Goal: Task Accomplishment & Management: Complete application form

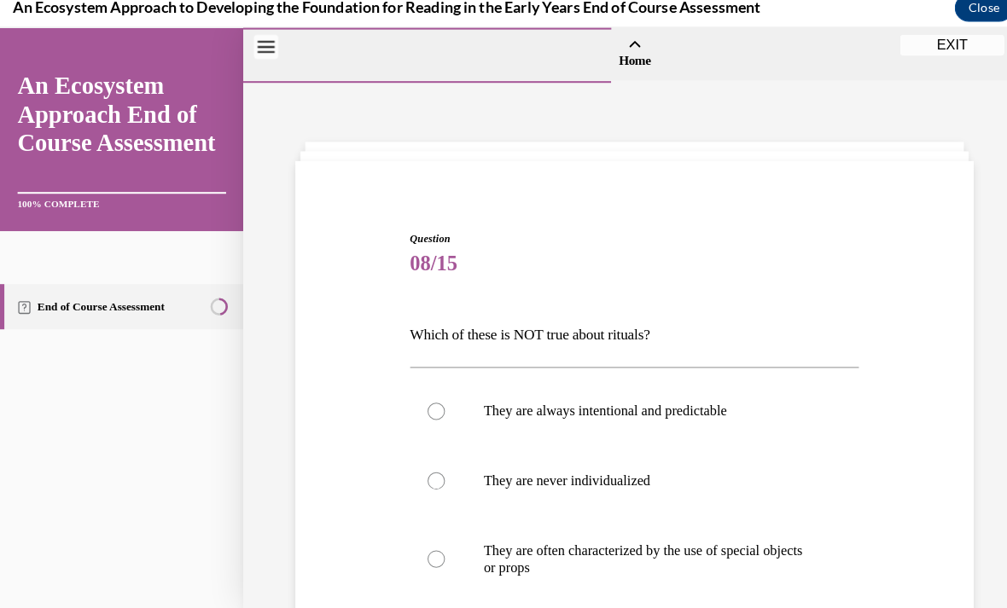
scroll to position [189, 0]
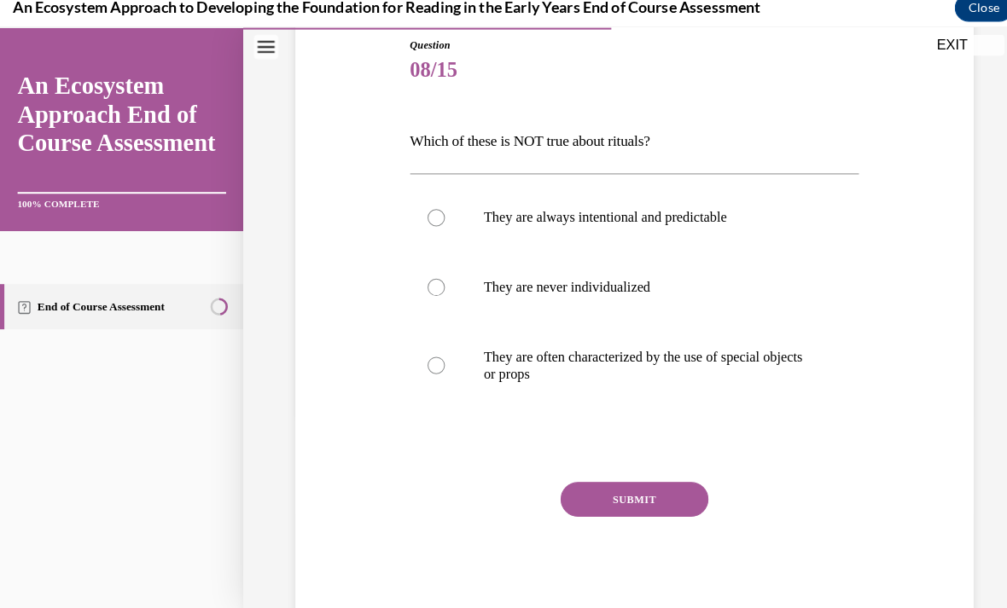
click at [746, 350] on p "They are often characterized by the use of special objects or props" at bounding box center [638, 359] width 326 height 34
click at [437, 351] on input "They are often characterized by the use of special objects or props" at bounding box center [428, 359] width 17 height 17
radio input "true"
click at [432, 280] on div at bounding box center [428, 282] width 17 height 17
click at [432, 280] on input "They are never individualized" at bounding box center [428, 282] width 17 height 17
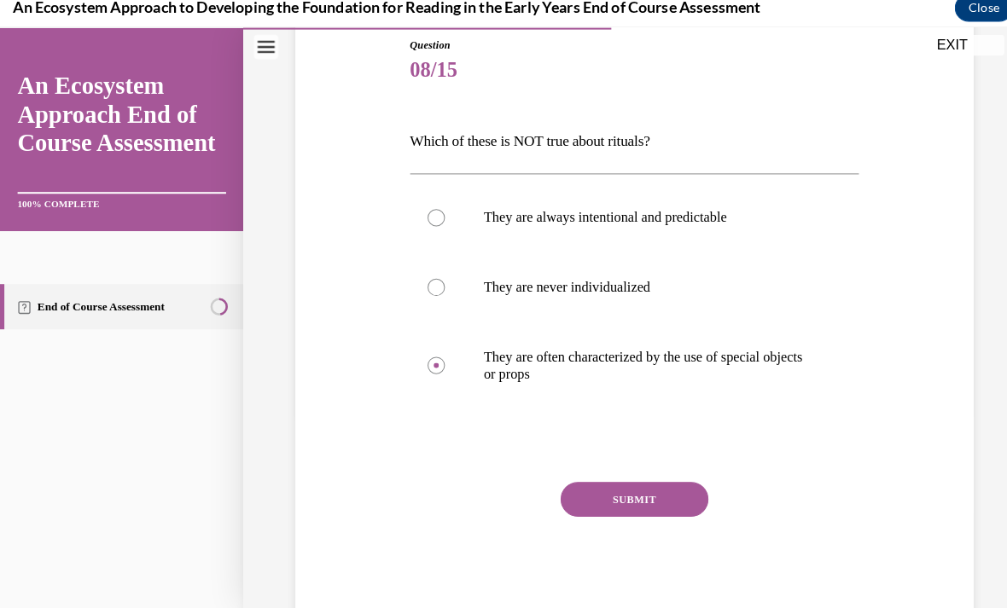
radio input "true"
click at [598, 500] on button "SUBMIT" at bounding box center [622, 491] width 145 height 34
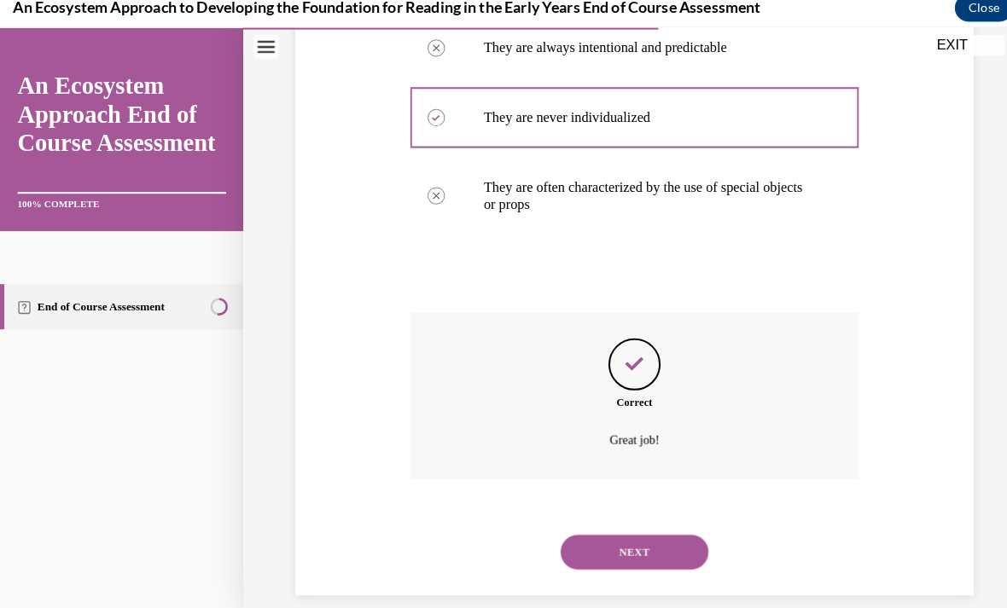
click at [599, 525] on button "NEXT" at bounding box center [622, 542] width 145 height 34
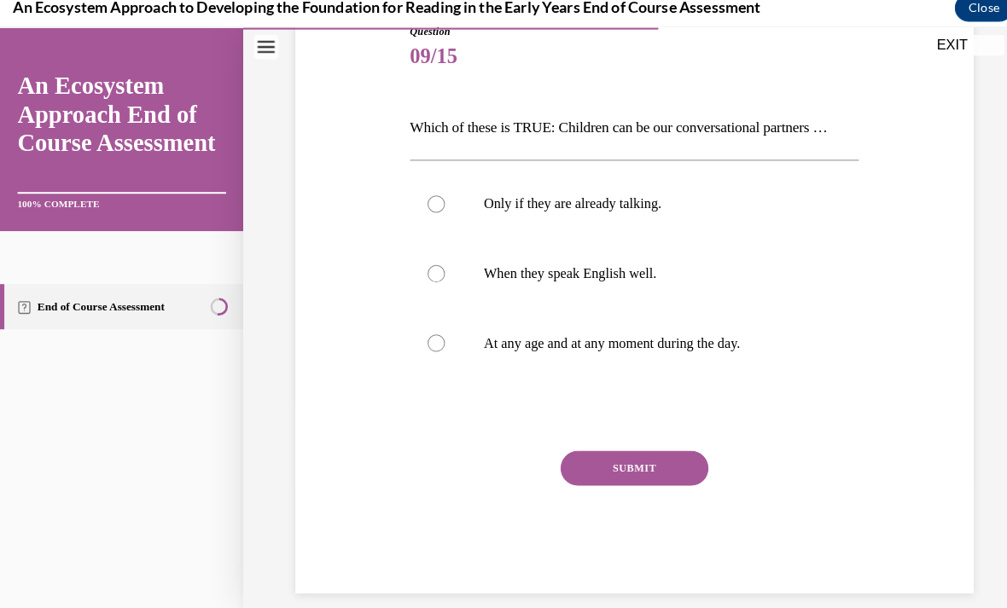
scroll to position [202, 0]
click at [504, 343] on p "At any age and at any moment during the day." at bounding box center [638, 337] width 326 height 17
click at [437, 343] on input "At any age and at any moment during the day." at bounding box center [428, 337] width 17 height 17
radio input "true"
click at [608, 472] on button "SUBMIT" at bounding box center [622, 461] width 145 height 34
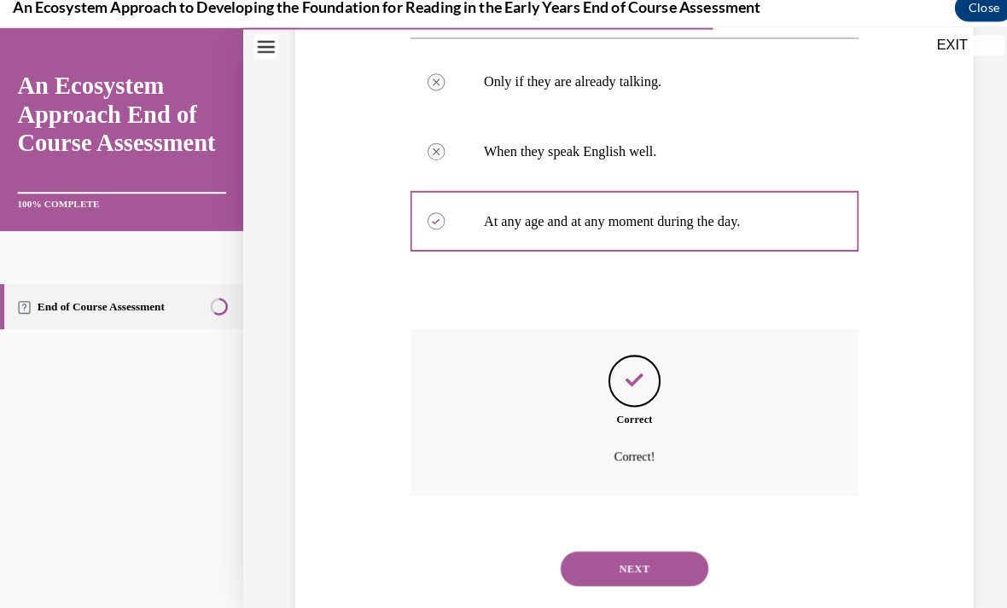
scroll to position [340, 0]
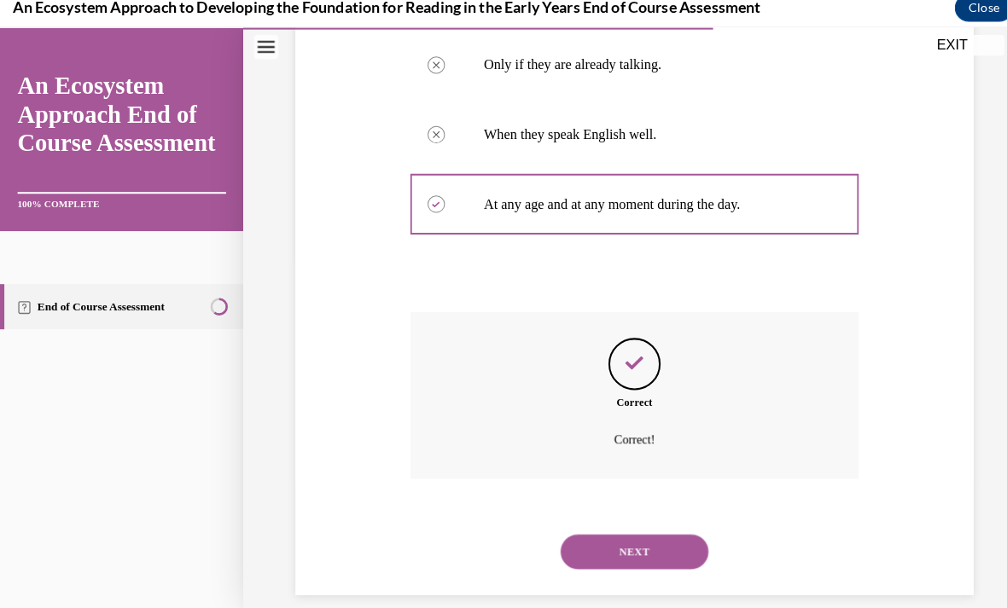
click at [581, 525] on button "NEXT" at bounding box center [622, 542] width 145 height 34
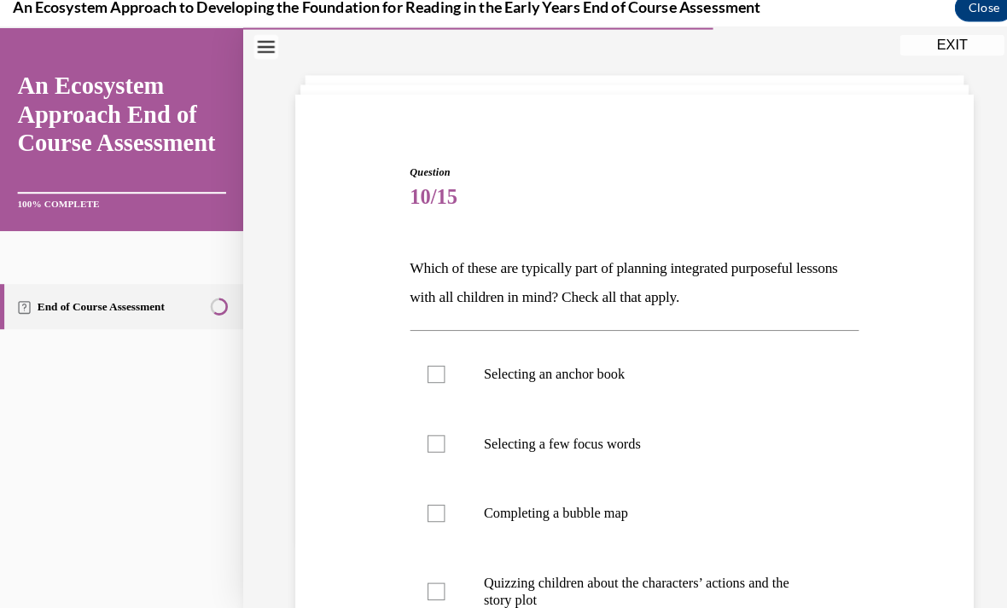
scroll to position [65, 0]
click at [434, 363] on div at bounding box center [428, 367] width 17 height 17
click at [434, 363] on input "Selecting an anchor book" at bounding box center [428, 367] width 17 height 17
checkbox input "true"
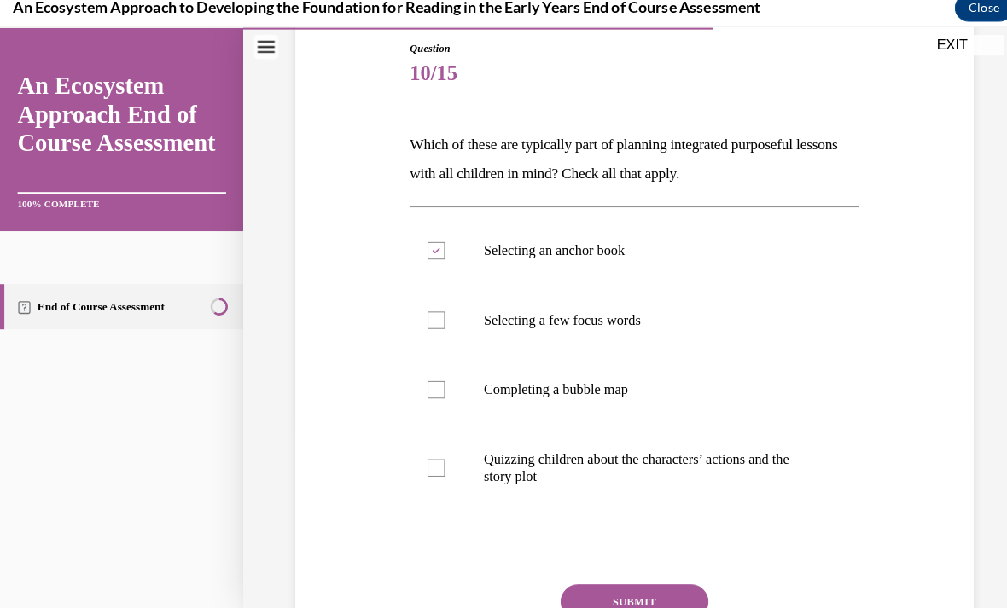
scroll to position [186, 0]
click at [426, 319] on div at bounding box center [428, 314] width 17 height 17
click at [426, 319] on input "Selecting a few focus words" at bounding box center [428, 314] width 17 height 17
checkbox input "true"
click at [415, 376] on label "Completing a bubble map" at bounding box center [623, 383] width 441 height 68
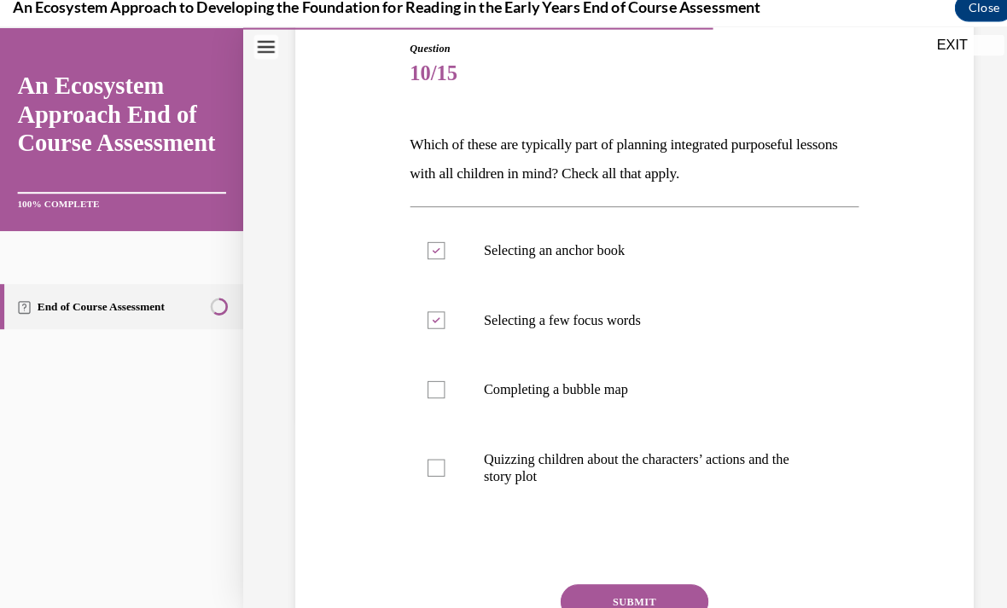
click at [420, 376] on input "Completing a bubble map" at bounding box center [428, 383] width 17 height 17
checkbox input "true"
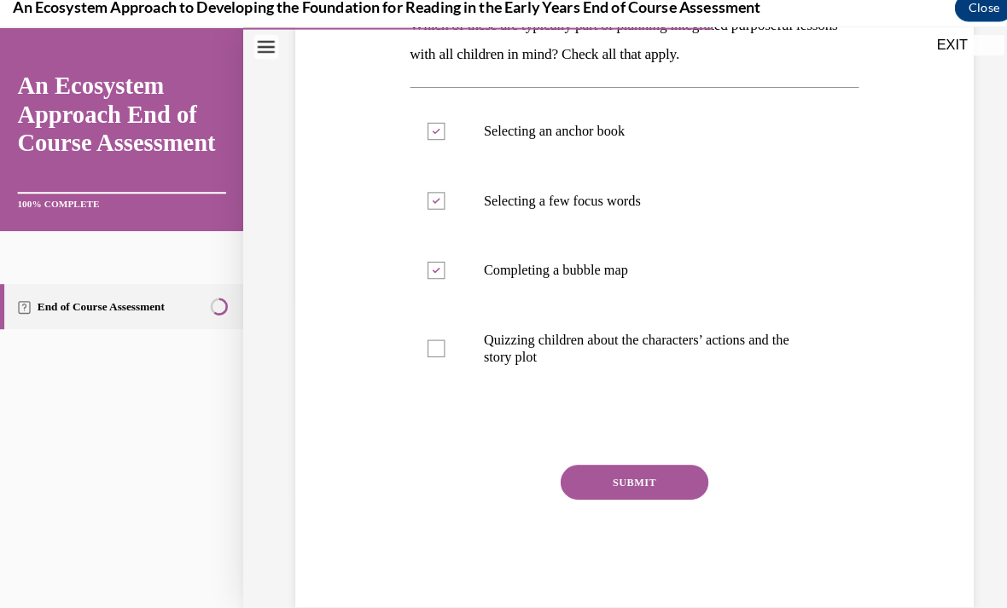
click at [602, 487] on button "SUBMIT" at bounding box center [622, 473] width 145 height 34
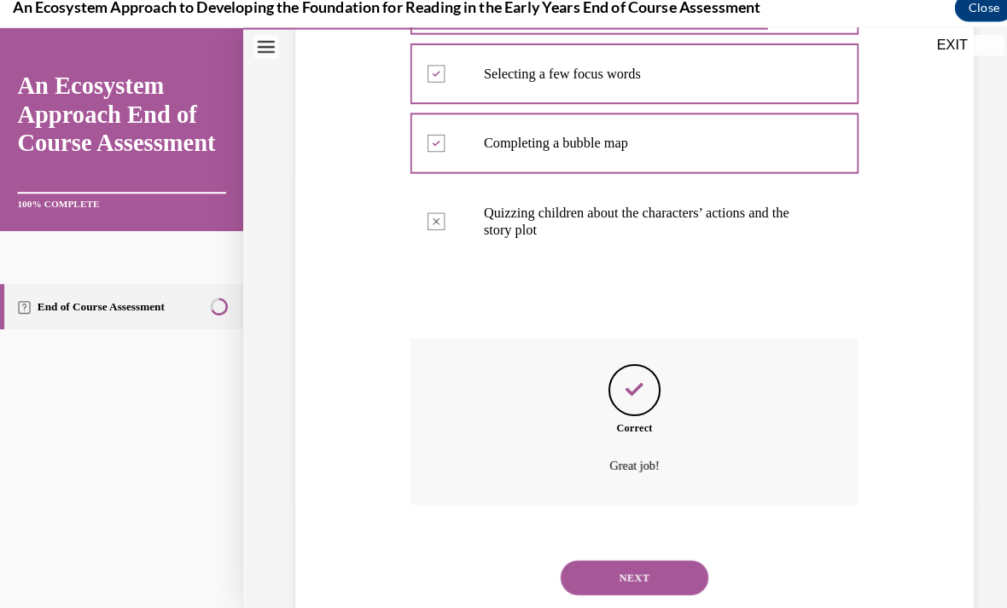
scroll to position [454, 0]
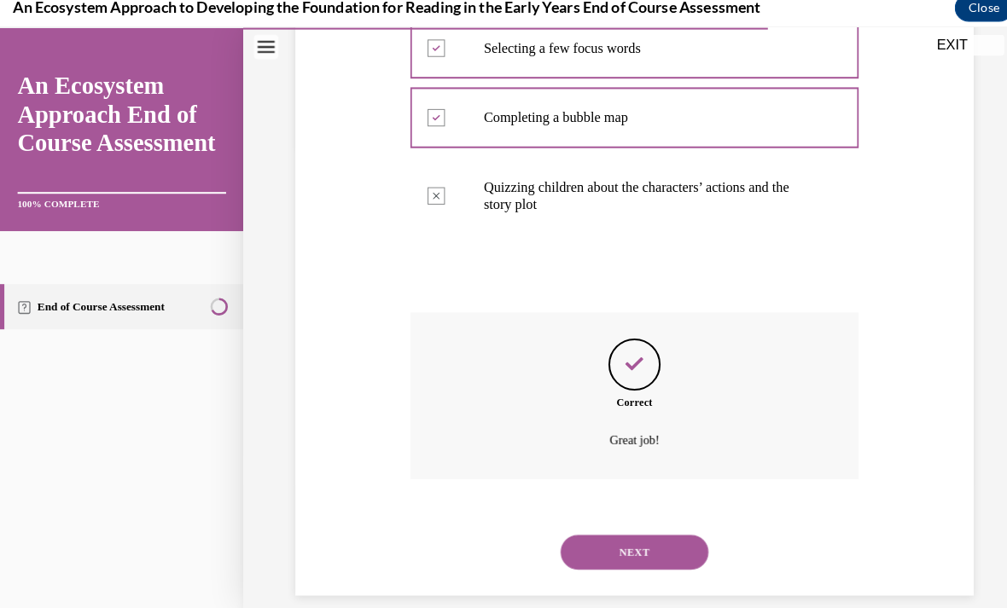
click at [595, 525] on button "NEXT" at bounding box center [622, 542] width 145 height 34
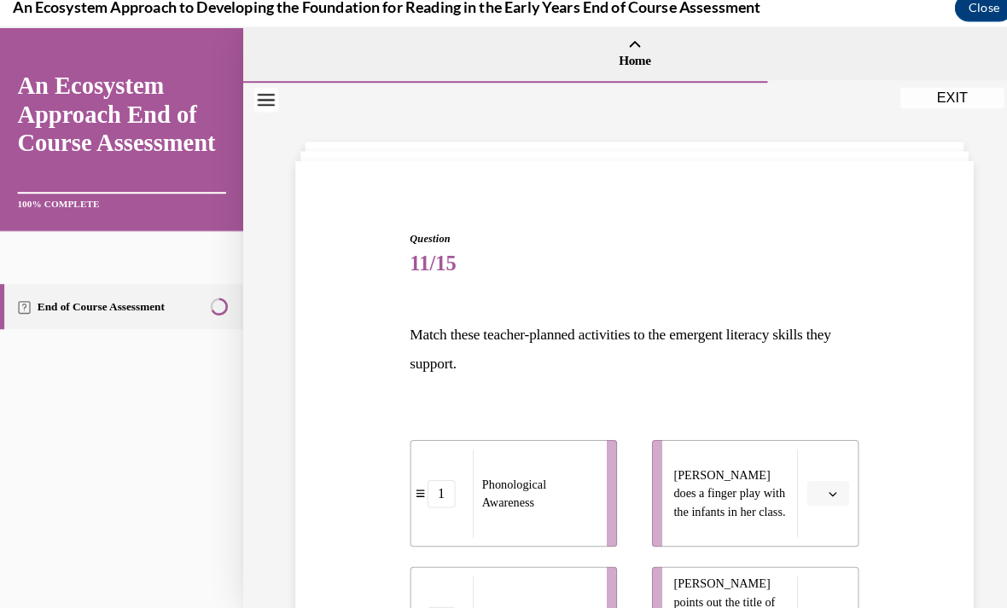
scroll to position [68, 0]
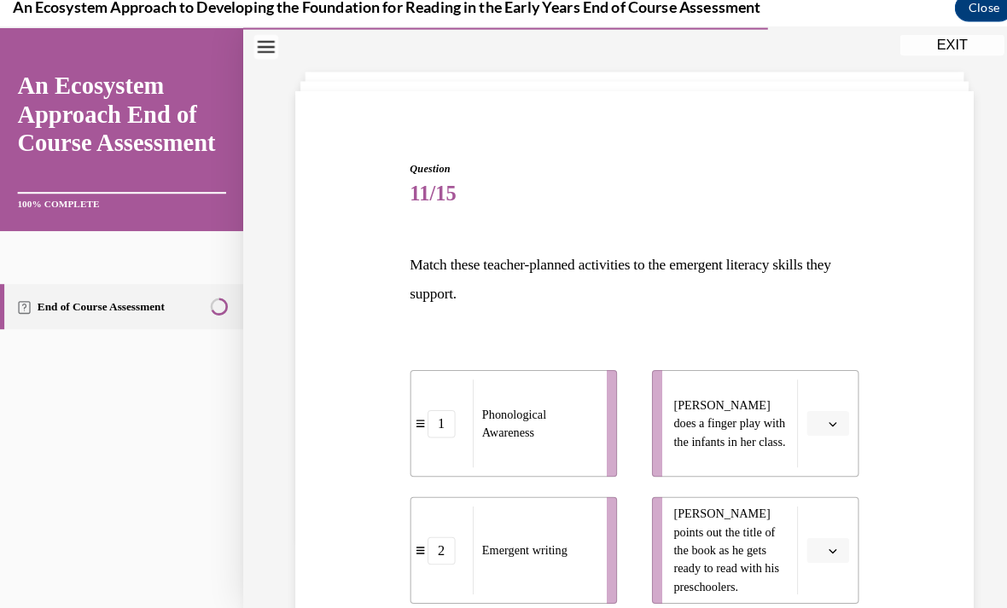
click at [833, 410] on button "button" at bounding box center [813, 417] width 42 height 26
click at [817, 502] on div "1" at bounding box center [810, 488] width 43 height 34
click at [811, 413] on span "button" at bounding box center [817, 416] width 12 height 12
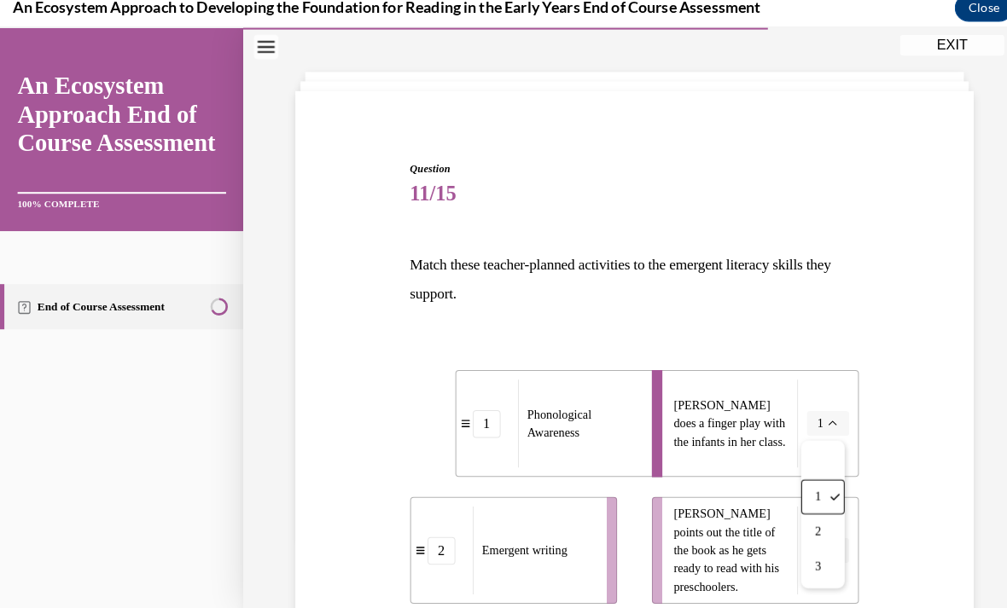
click at [811, 532] on div "2" at bounding box center [807, 522] width 43 height 34
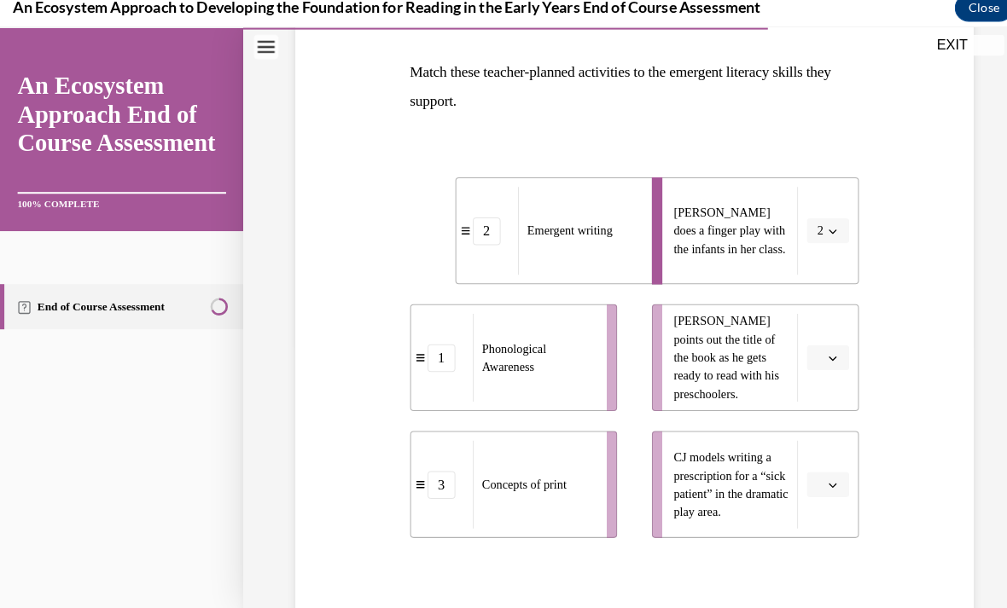
scroll to position [259, 0]
click at [815, 353] on icon "button" at bounding box center [817, 350] width 9 height 9
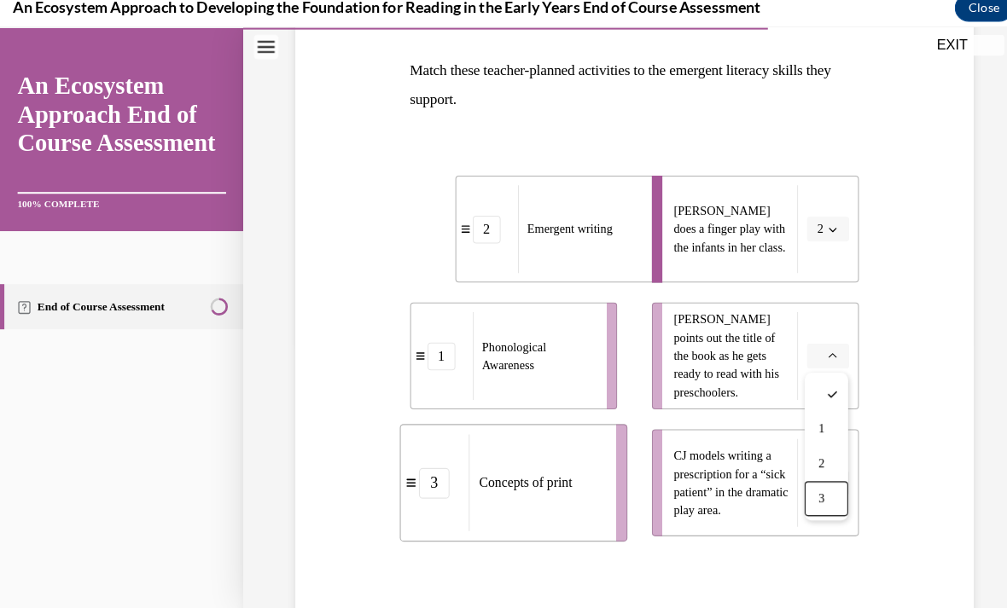
click at [815, 490] on div "3" at bounding box center [810, 490] width 43 height 34
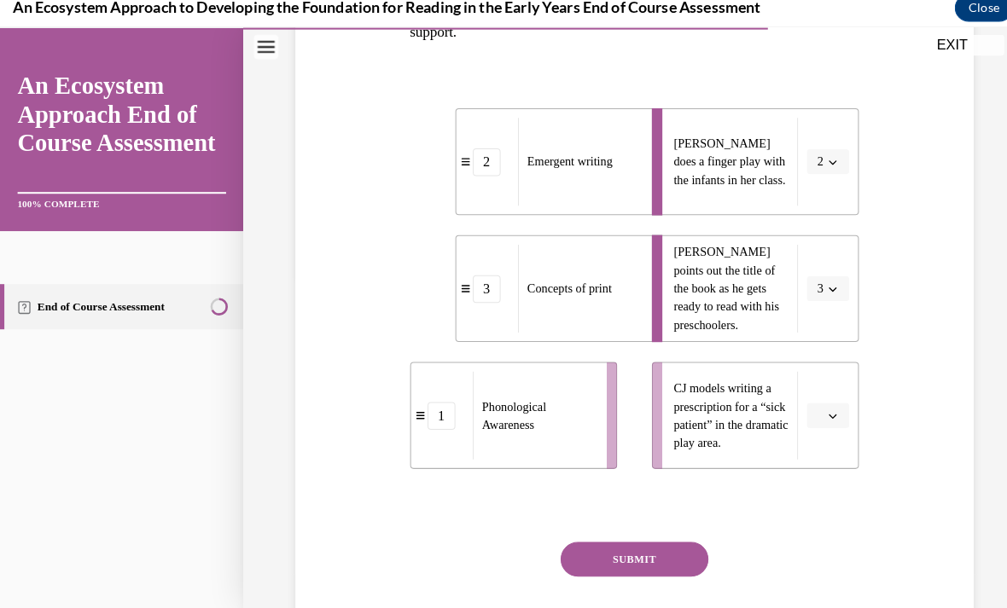
scroll to position [325, 0]
click at [817, 413] on span "button" at bounding box center [817, 409] width 12 height 12
click at [815, 471] on div "1" at bounding box center [810, 480] width 43 height 34
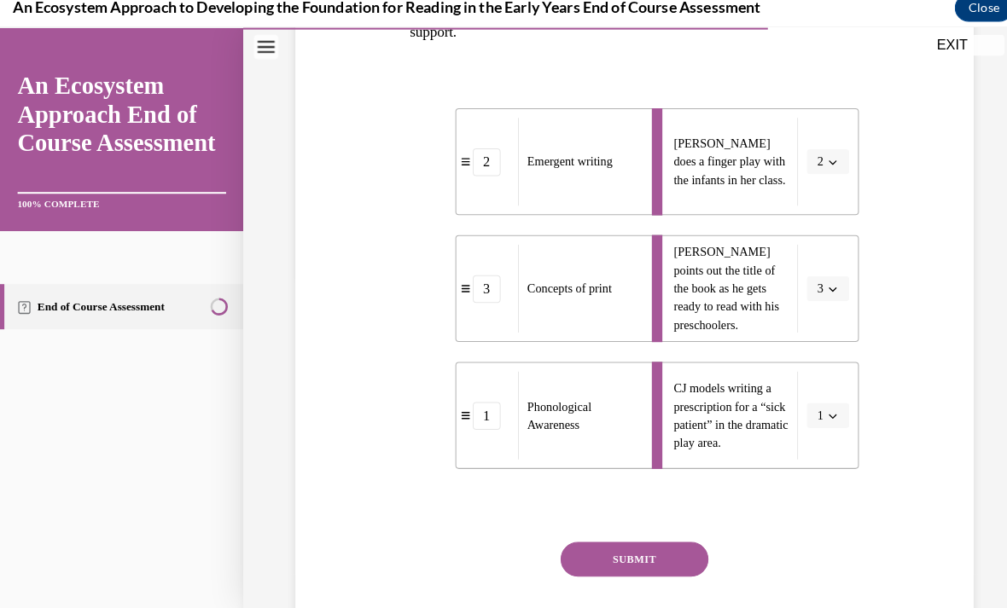
click at [671, 550] on button "SUBMIT" at bounding box center [622, 549] width 145 height 34
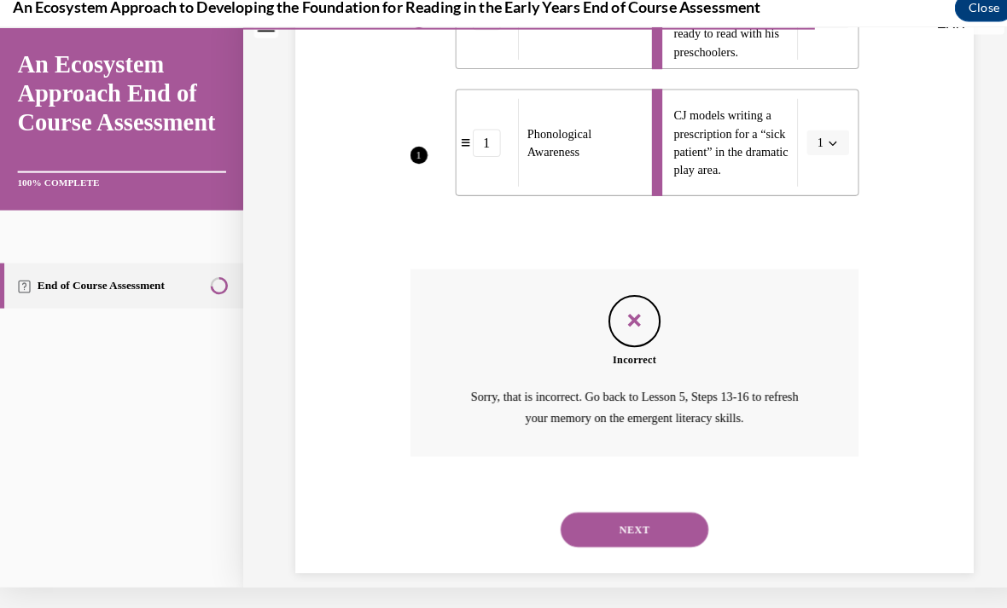
scroll to position [571, 0]
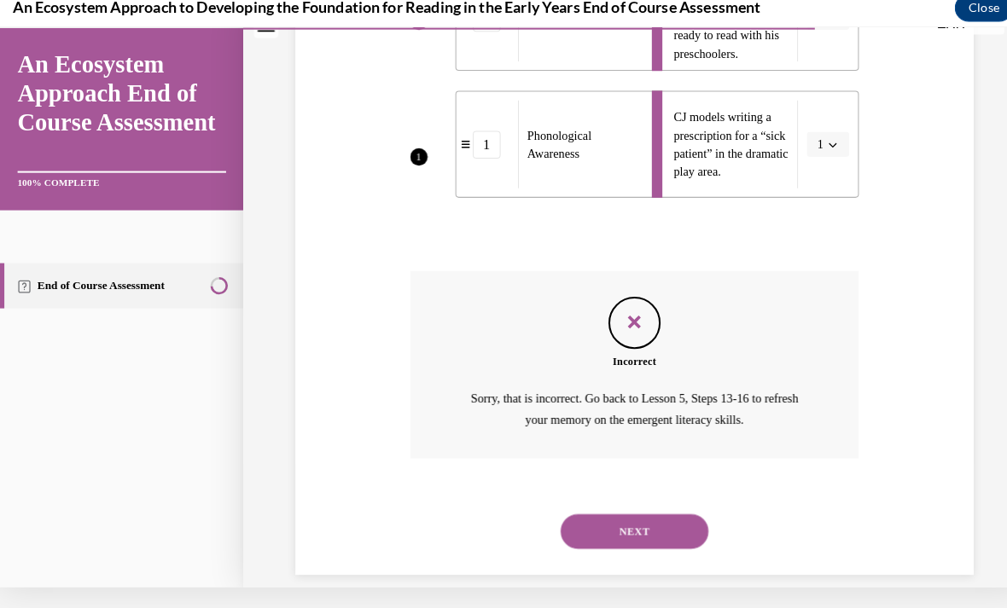
click at [671, 505] on button "NEXT" at bounding box center [622, 522] width 145 height 34
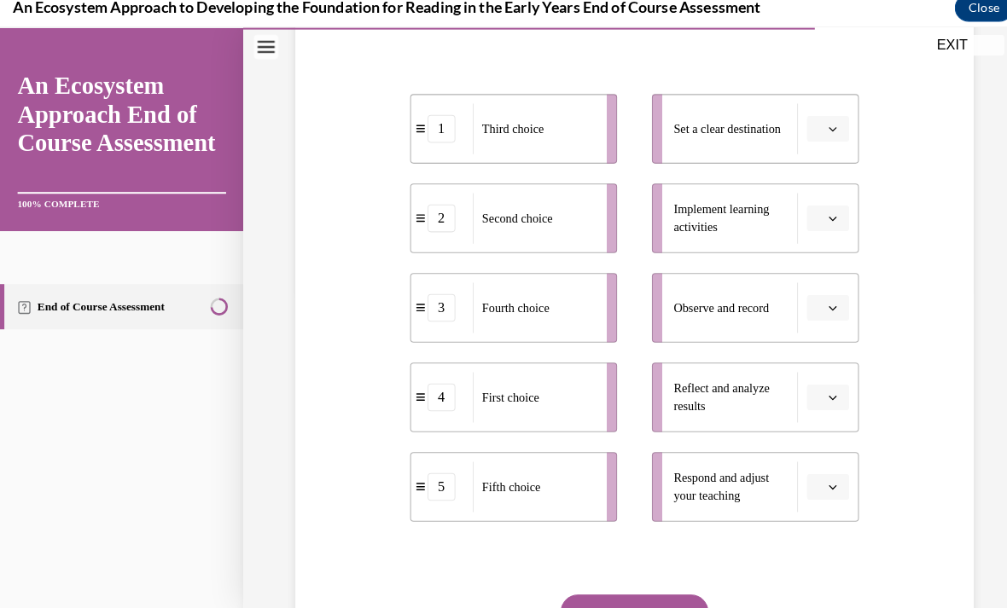
scroll to position [311, 0]
click at [813, 304] on icon "button" at bounding box center [817, 302] width 9 height 9
click at [816, 473] on div "4" at bounding box center [810, 477] width 43 height 34
click at [815, 386] on icon "button" at bounding box center [817, 390] width 9 height 9
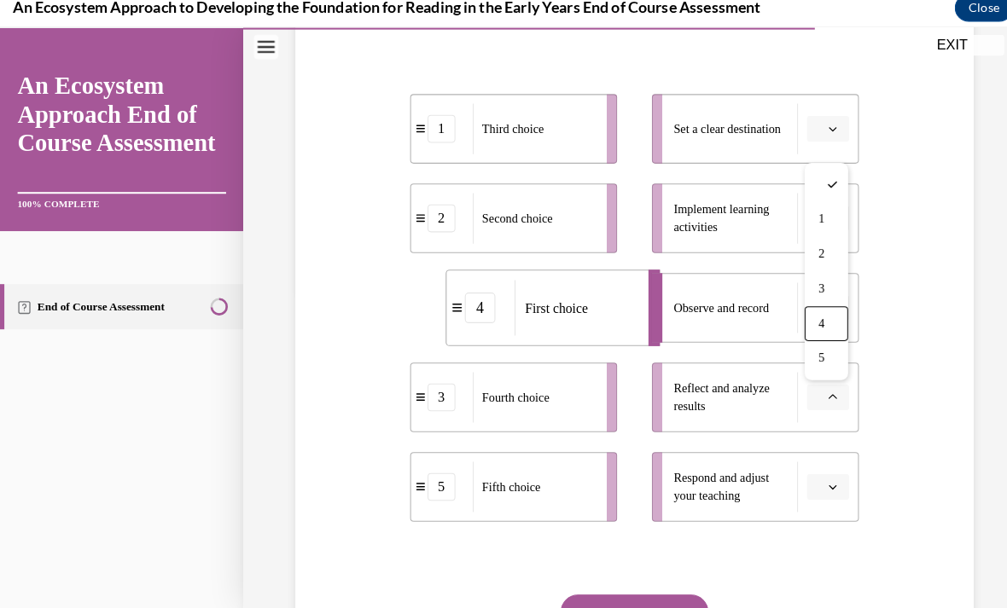
click at [799, 320] on div "4" at bounding box center [810, 318] width 43 height 34
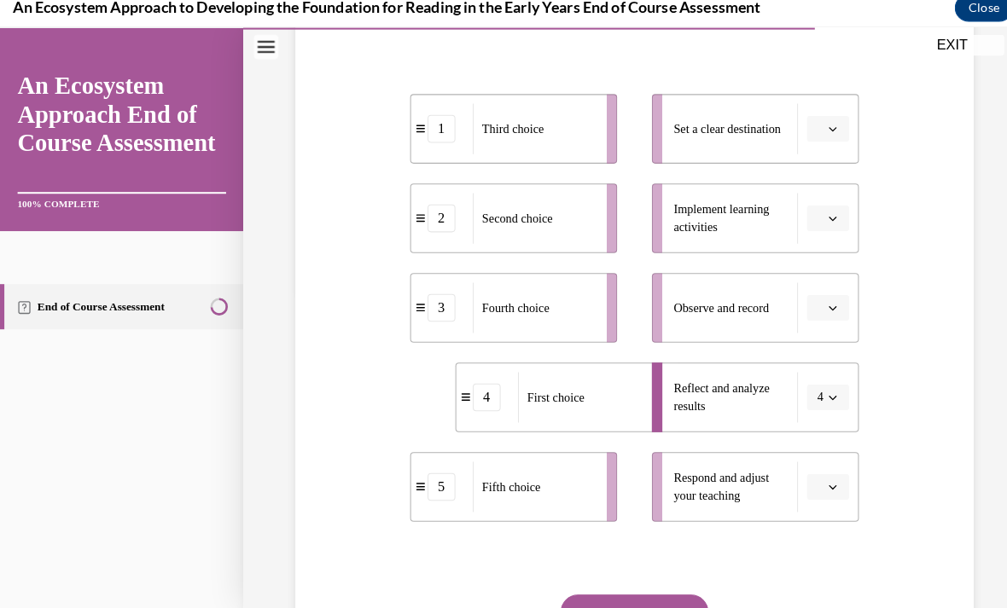
click at [804, 128] on span "Please select an option" at bounding box center [805, 126] width 6 height 17
click at [799, 237] on div "2" at bounding box center [810, 233] width 43 height 34
click at [826, 457] on li "Respond and adjust your teaching" at bounding box center [741, 478] width 203 height 68
click at [811, 474] on span "button" at bounding box center [817, 478] width 12 height 12
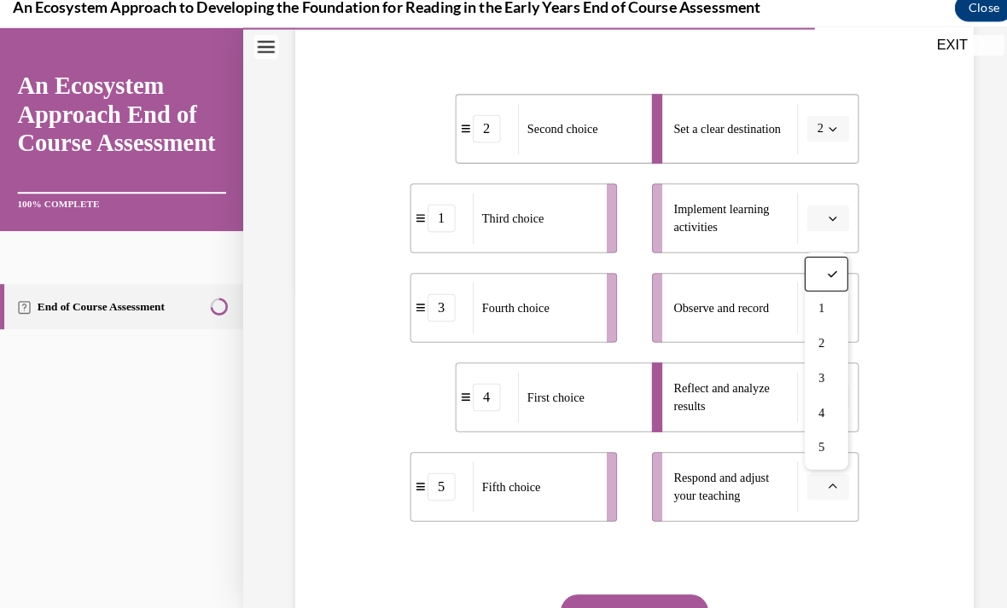
click at [818, 363] on div "3" at bounding box center [810, 372] width 43 height 34
click at [812, 306] on span "button" at bounding box center [817, 302] width 12 height 12
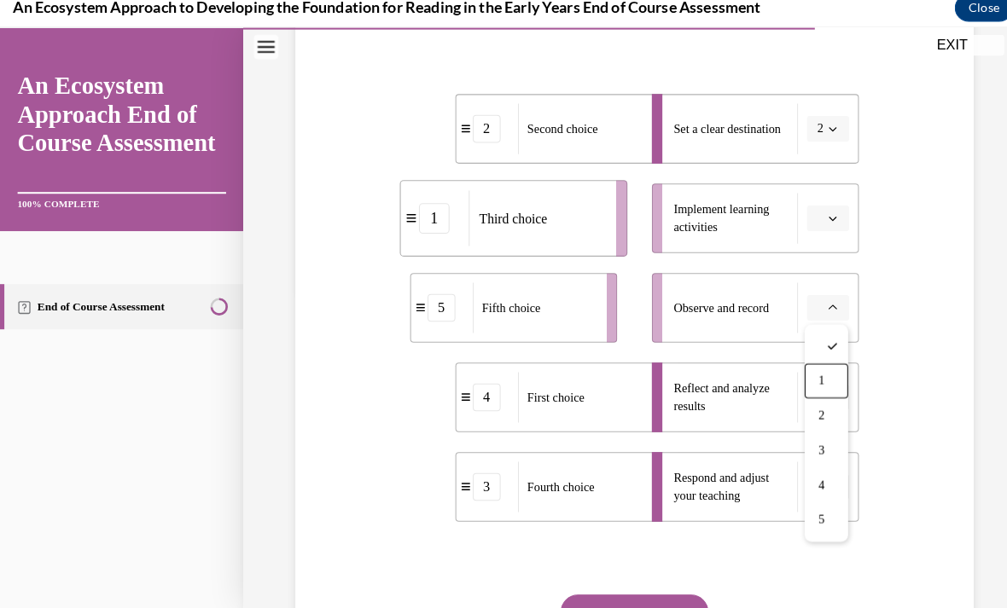
click at [820, 376] on div "1" at bounding box center [810, 374] width 43 height 34
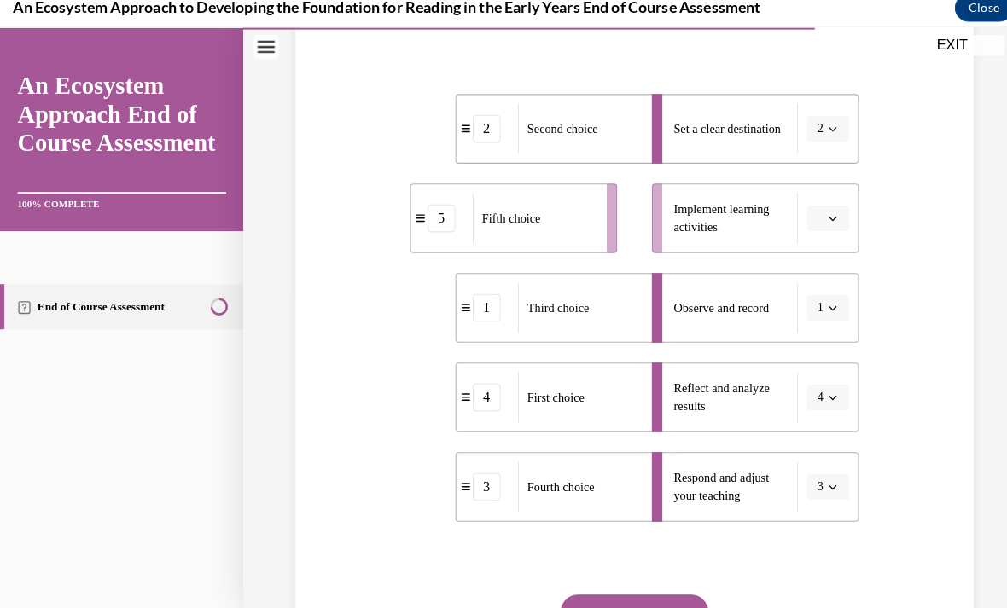
click at [803, 224] on button "button" at bounding box center [813, 214] width 42 height 26
click at [817, 330] on div "2" at bounding box center [810, 321] width 43 height 34
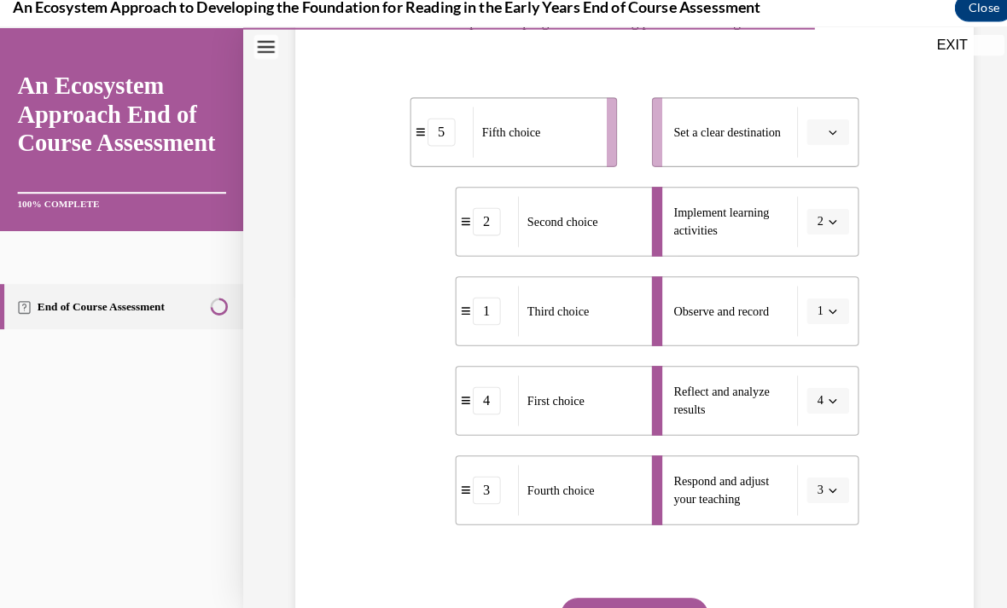
scroll to position [307, 0]
click at [811, 141] on button "button" at bounding box center [813, 130] width 42 height 26
click at [817, 325] on div "5" at bounding box center [810, 339] width 43 height 34
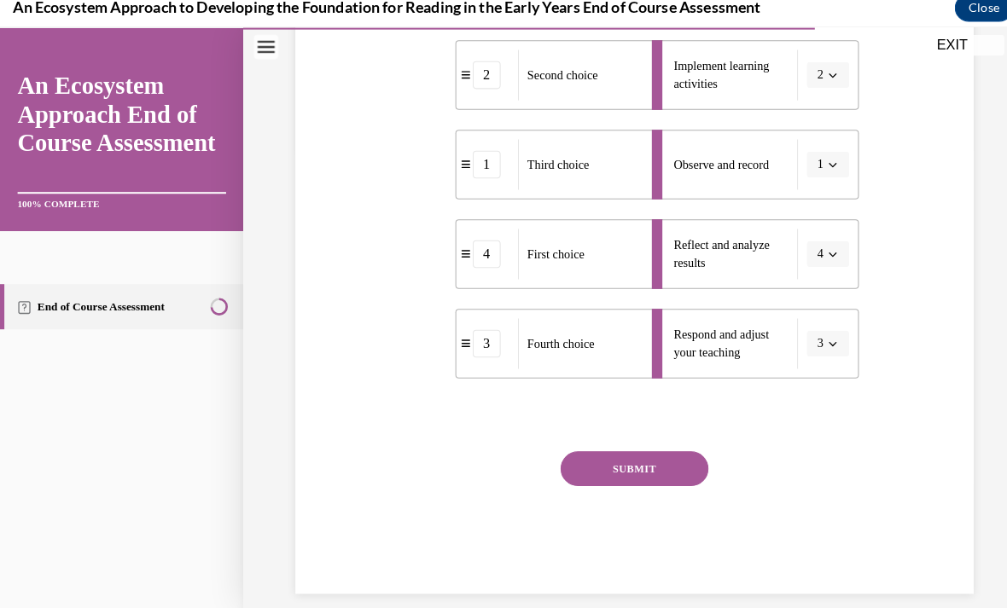
scroll to position [450, 0]
click at [644, 468] on button "SUBMIT" at bounding box center [622, 461] width 145 height 34
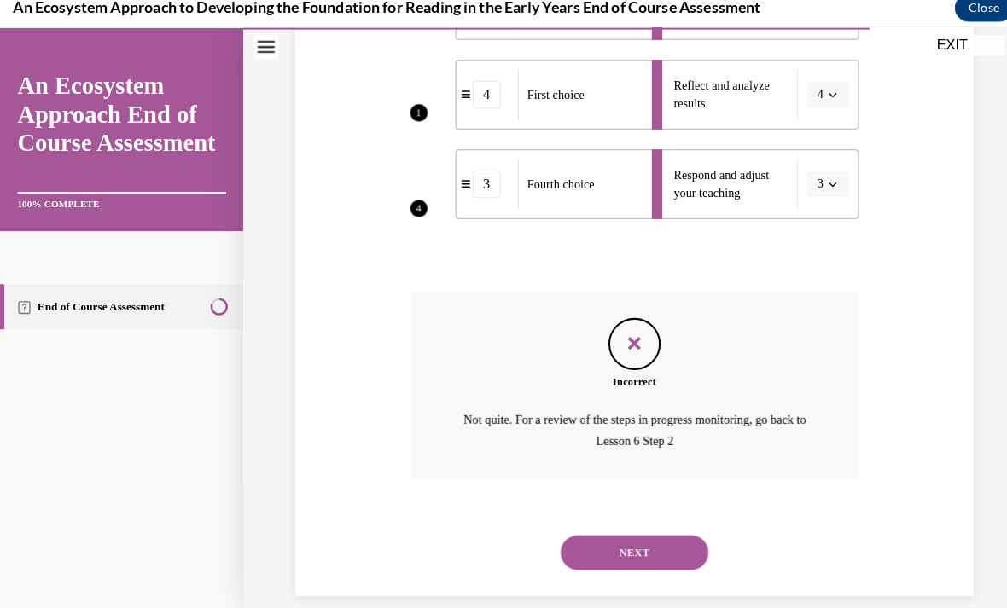
click at [633, 509] on div "NEXT" at bounding box center [623, 543] width 441 height 68
click at [637, 526] on button "NEXT" at bounding box center [622, 543] width 145 height 34
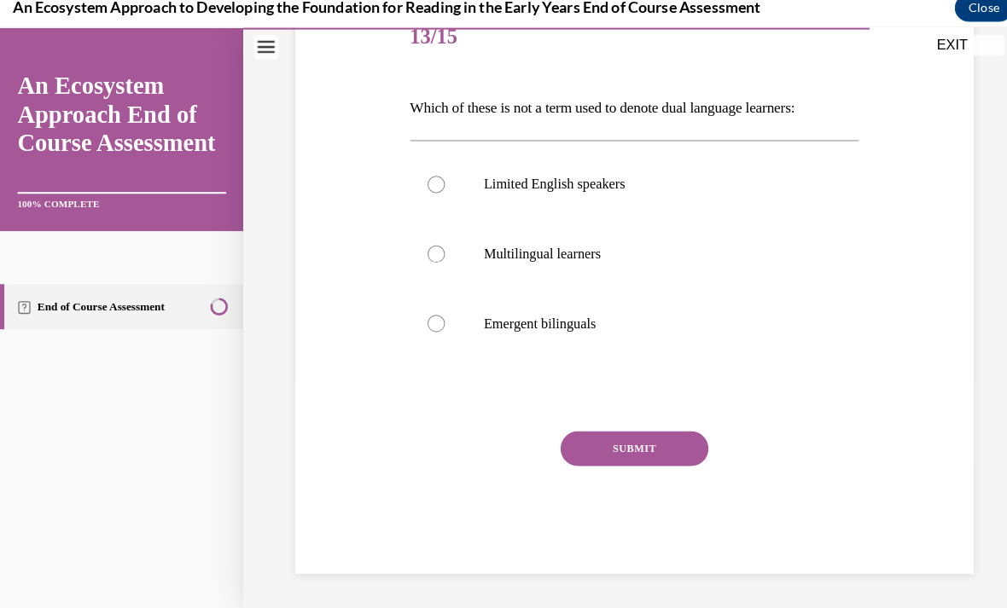
scroll to position [189, 0]
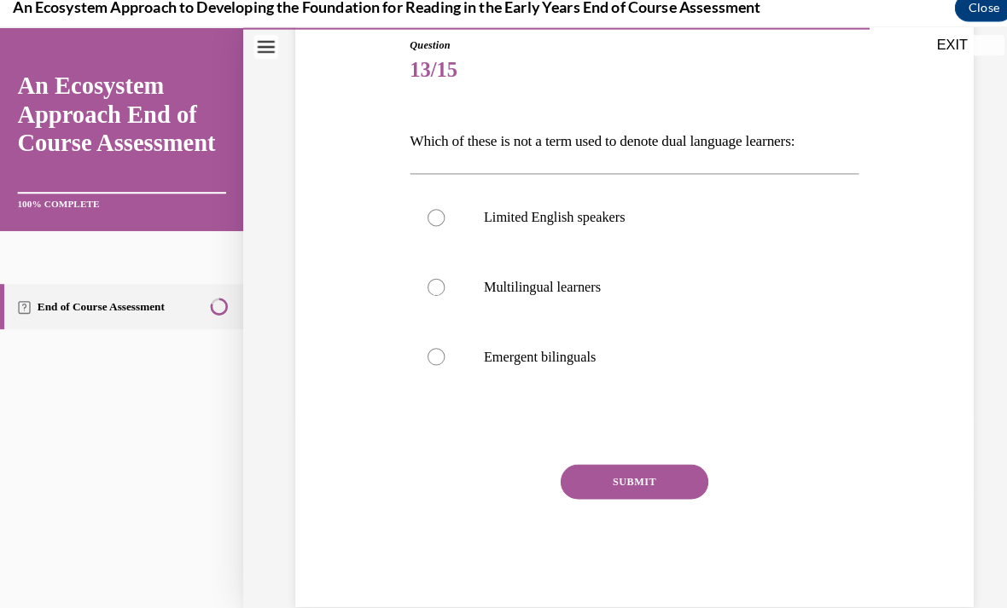
click at [549, 212] on p "Limited English speakers" at bounding box center [638, 214] width 326 height 17
click at [437, 212] on input "Limited English speakers" at bounding box center [428, 214] width 17 height 17
radio input "true"
click at [668, 471] on button "SUBMIT" at bounding box center [622, 473] width 145 height 34
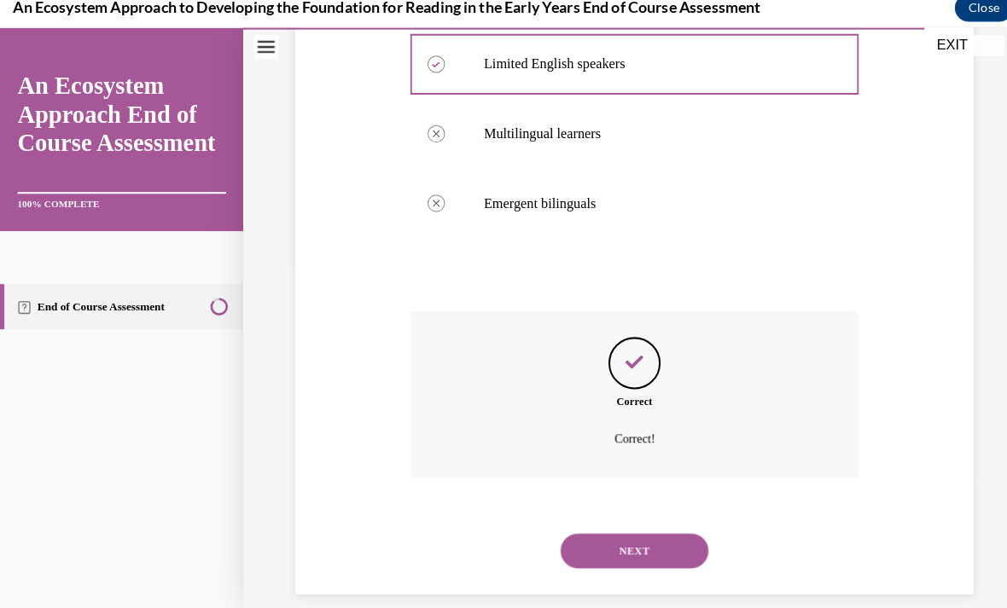
scroll to position [340, 0]
click at [664, 525] on button "NEXT" at bounding box center [622, 542] width 145 height 34
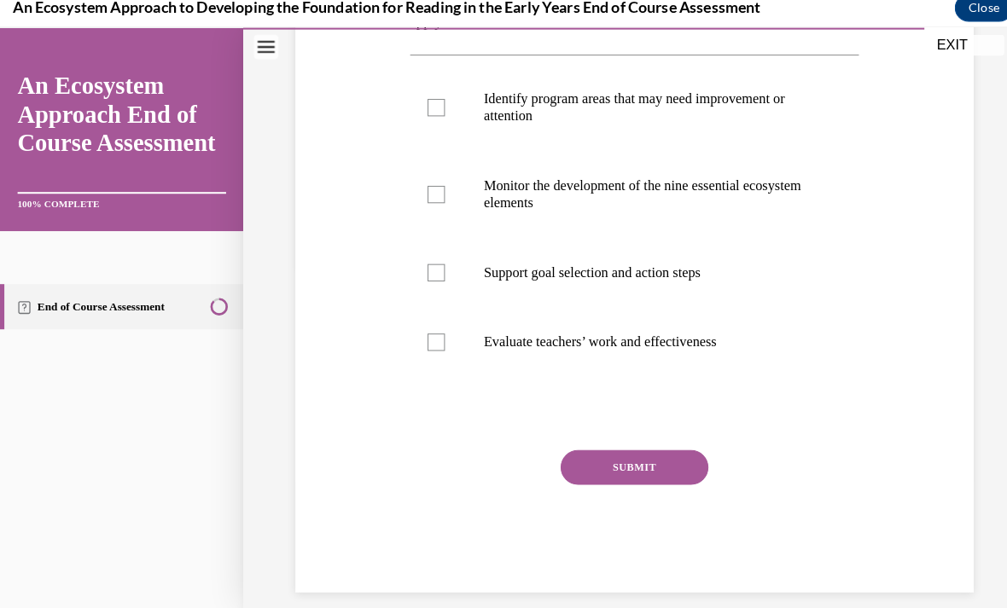
scroll to position [334, 0]
click at [573, 116] on p "Identify program areas that may need improvement or attention" at bounding box center [638, 107] width 326 height 34
click at [437, 116] on input "Identify program areas that may need improvement or attention" at bounding box center [428, 107] width 17 height 17
checkbox input "true"
click at [599, 203] on p "Monitor the development of the nine essential ecosystem elements" at bounding box center [638, 193] width 326 height 34
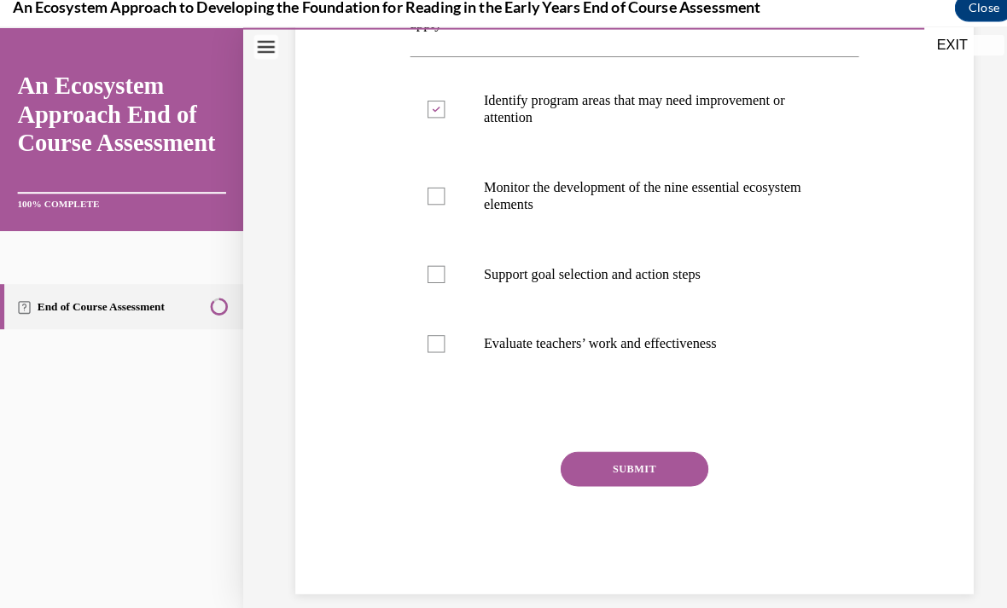
click at [437, 201] on input "Monitor the development of the nine essential ecosystem elements" at bounding box center [428, 192] width 17 height 17
checkbox input "true"
click at [619, 267] on p "Support goal selection and action steps" at bounding box center [638, 269] width 326 height 17
click at [437, 267] on input "Support goal selection and action steps" at bounding box center [428, 269] width 17 height 17
checkbox input "true"
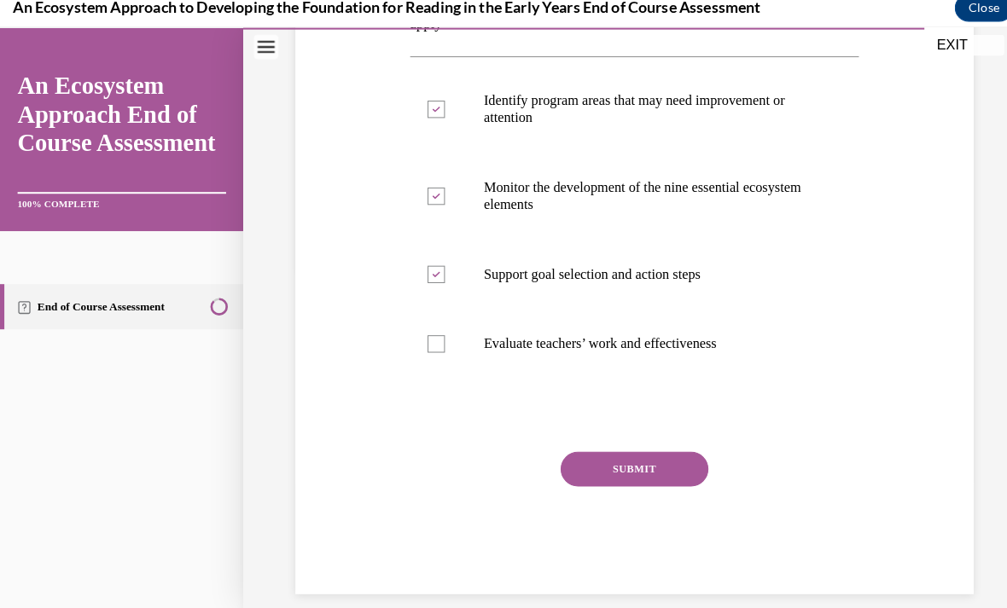
click at [652, 452] on button "SUBMIT" at bounding box center [622, 461] width 145 height 34
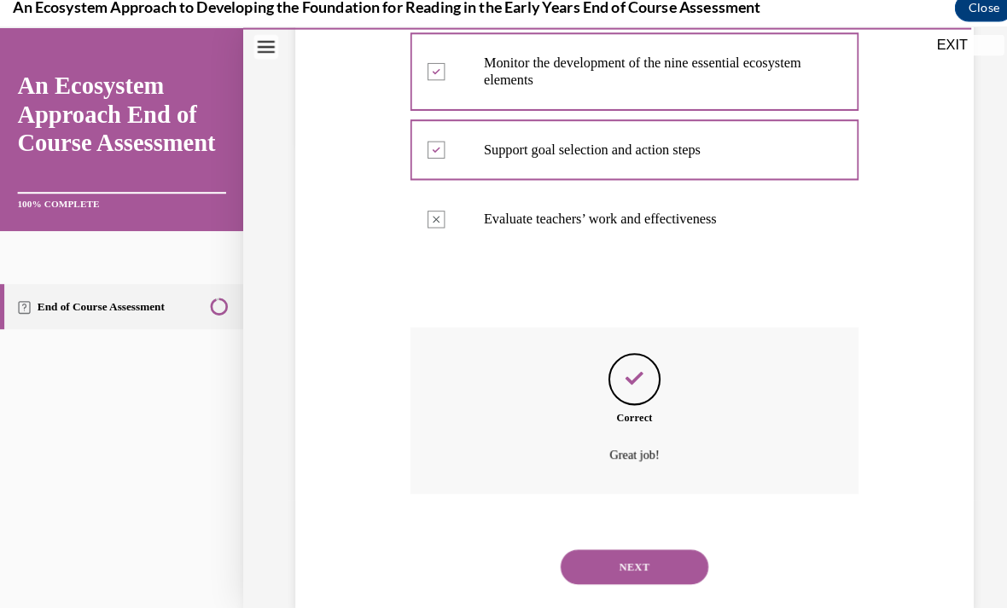
scroll to position [471, 0]
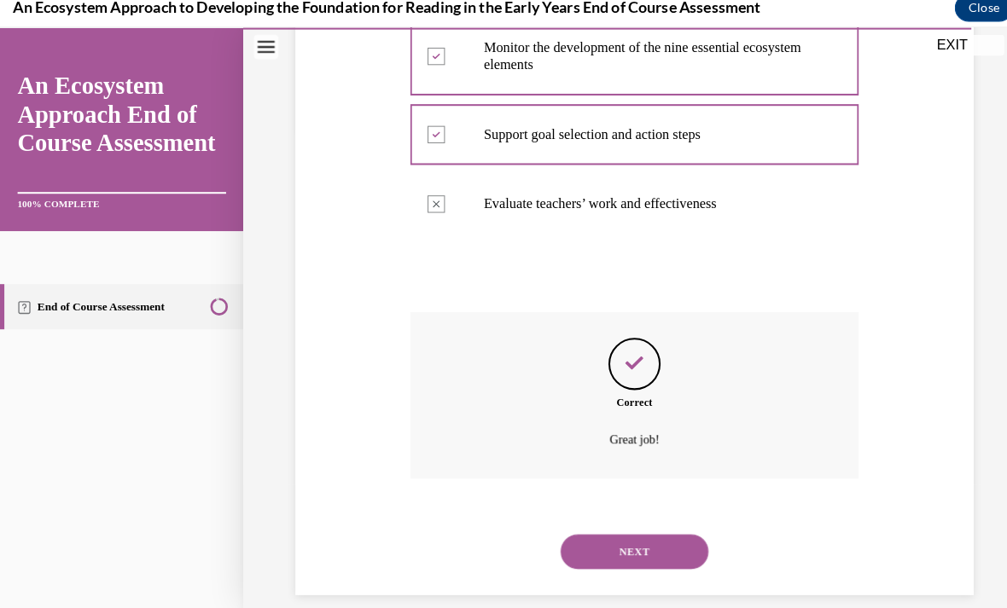
click at [668, 525] on button "NEXT" at bounding box center [622, 542] width 145 height 34
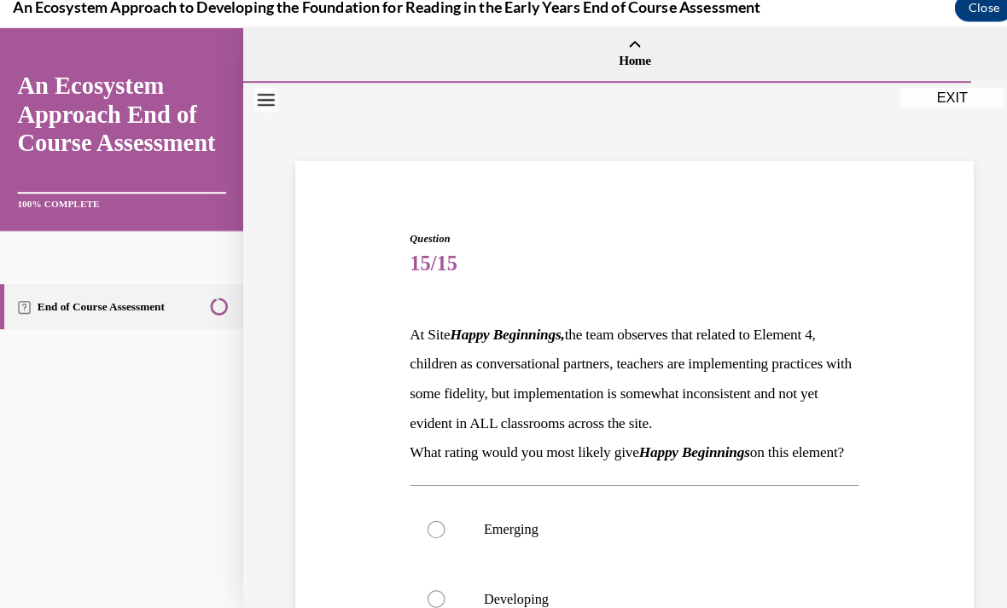
scroll to position [75, 0]
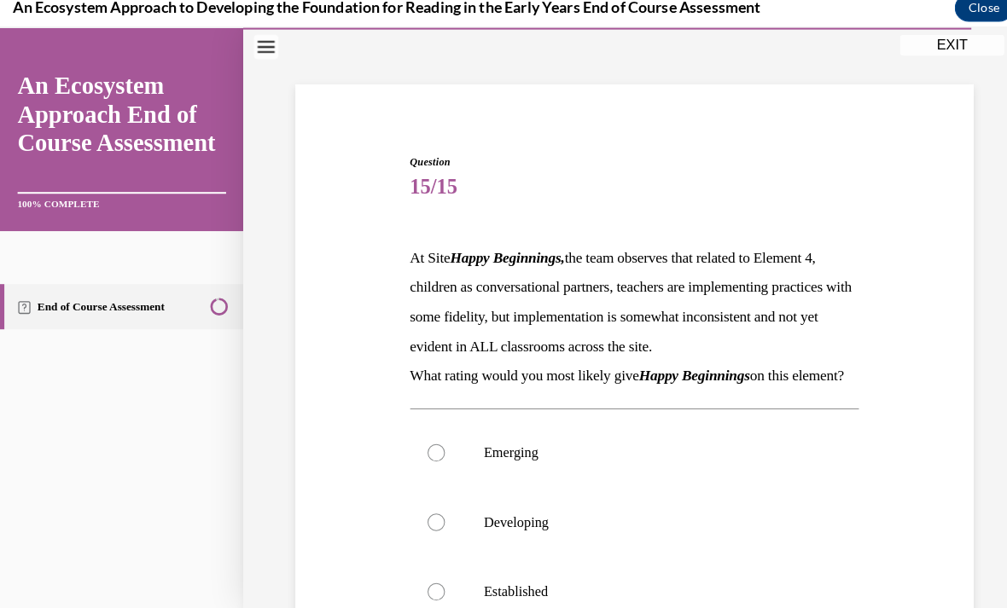
click at [520, 547] on label "Developing" at bounding box center [623, 513] width 441 height 68
click at [437, 521] on input "Developing" at bounding box center [428, 512] width 17 height 17
radio input "true"
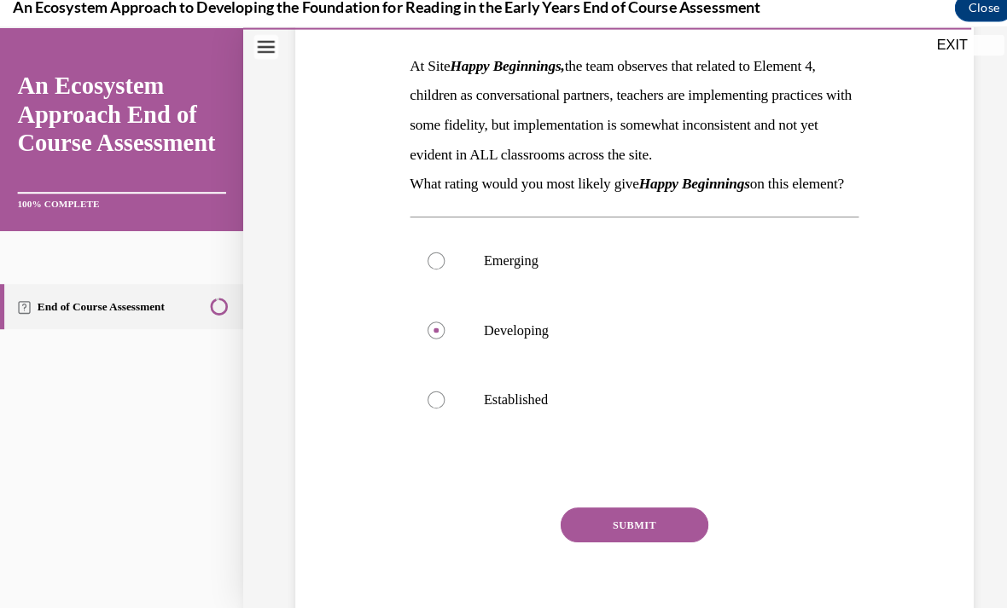
scroll to position [271, 0]
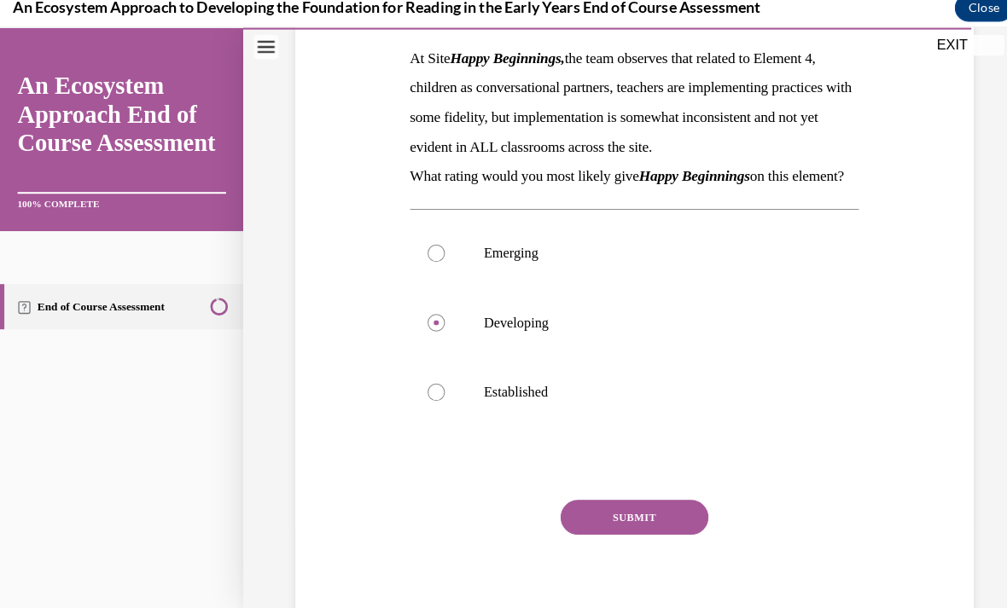
click at [683, 525] on button "SUBMIT" at bounding box center [622, 508] width 145 height 34
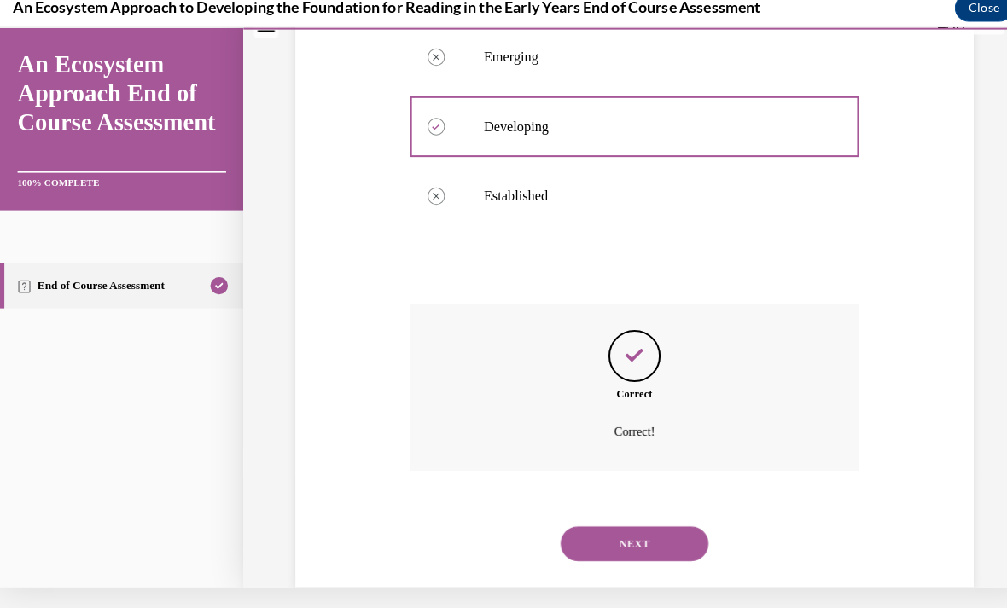
scroll to position [485, 0]
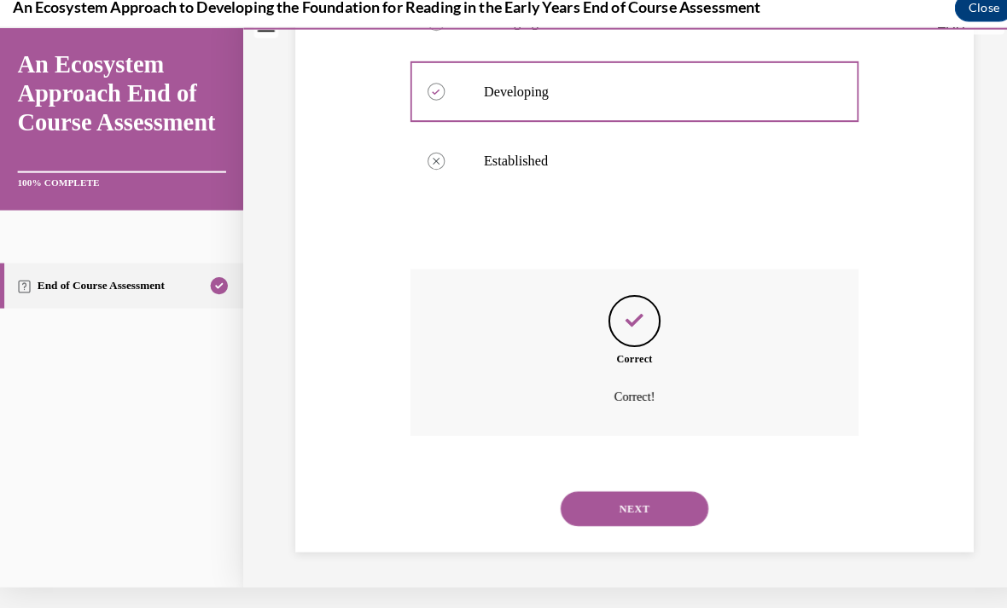
click at [665, 500] on button "NEXT" at bounding box center [622, 500] width 145 height 34
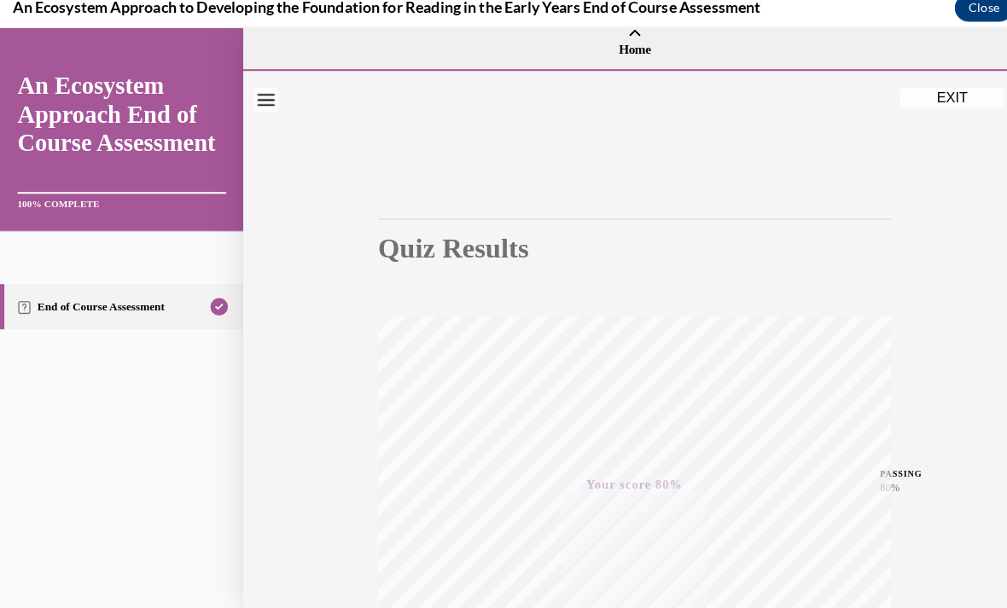
scroll to position [0, 0]
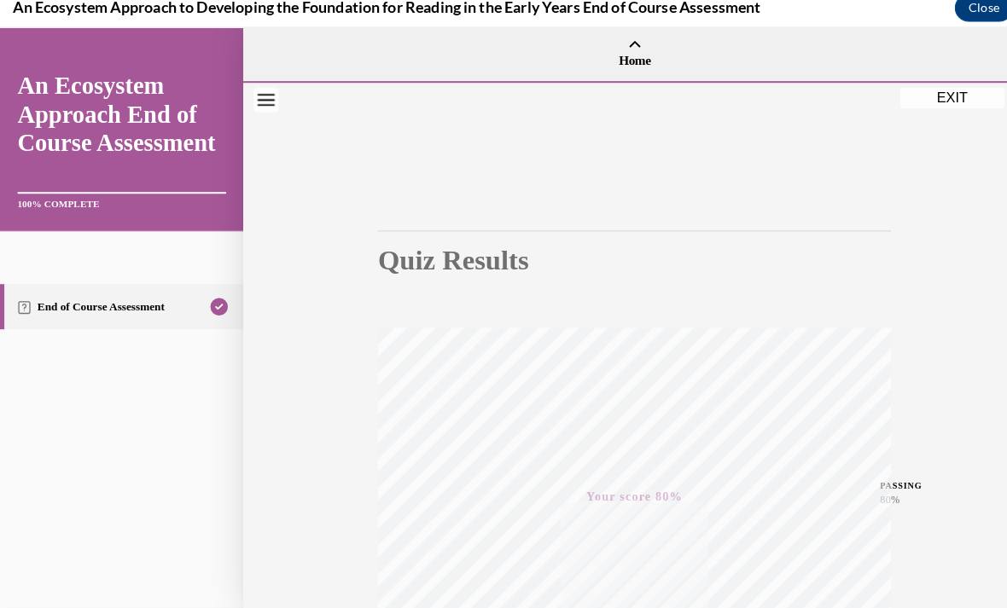
click at [896, 117] on div "Quiz Results PASSING 80% Your score 80% Passed PASSING 80% Your score Your scor…" at bounding box center [623, 491] width 768 height 821
click at [928, 108] on div "Quiz Results PASSING 80% Your score 80% Passed PASSING 80% Your score Your scor…" at bounding box center [623, 491] width 768 height 821
click at [922, 105] on button "EXIT" at bounding box center [934, 96] width 102 height 20
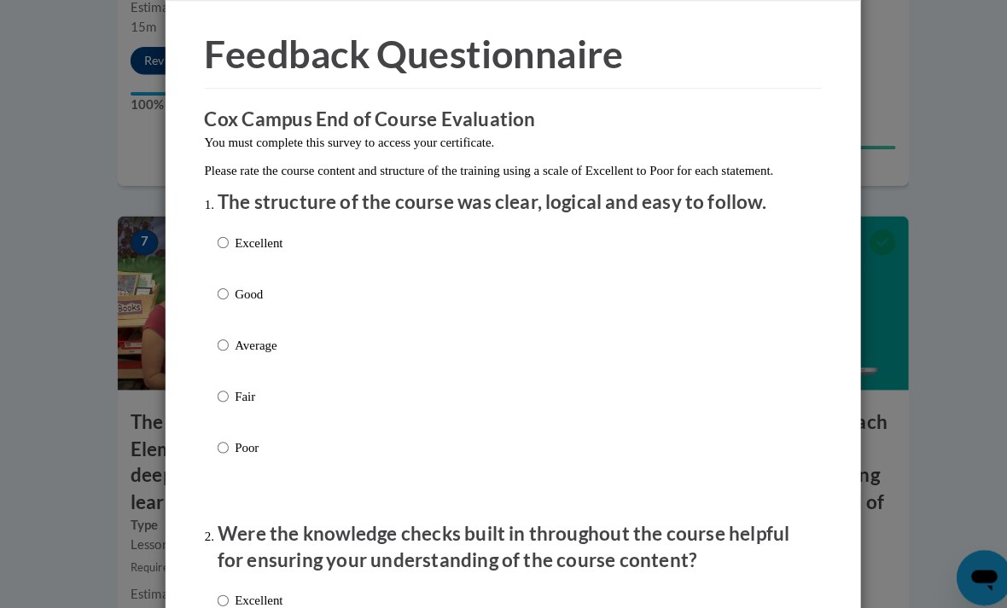
scroll to position [58, 0]
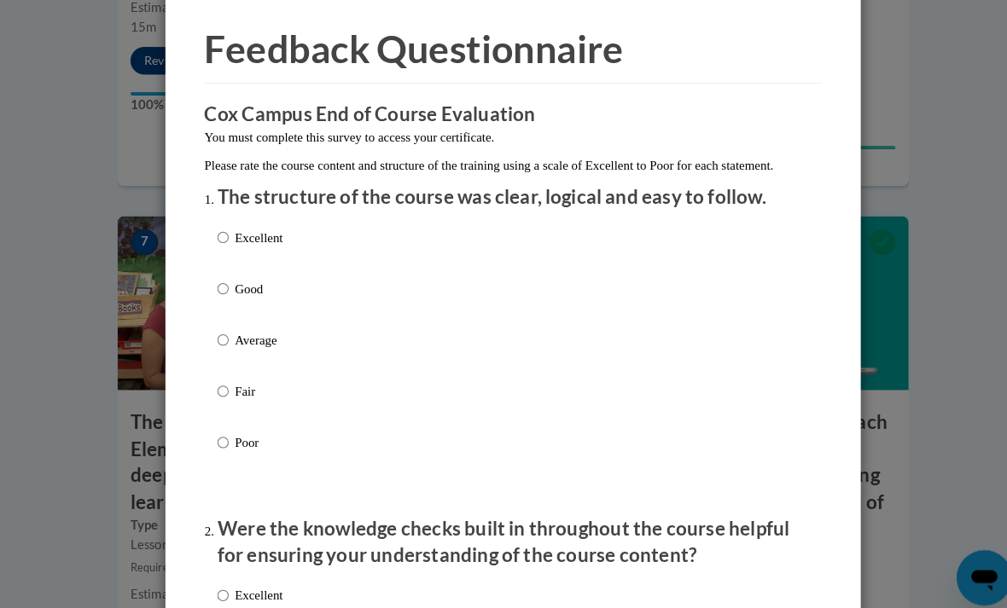
click at [269, 239] on p "Excellent" at bounding box center [253, 233] width 47 height 19
click at [224, 239] on input "Excellent" at bounding box center [218, 233] width 11 height 19
radio input "true"
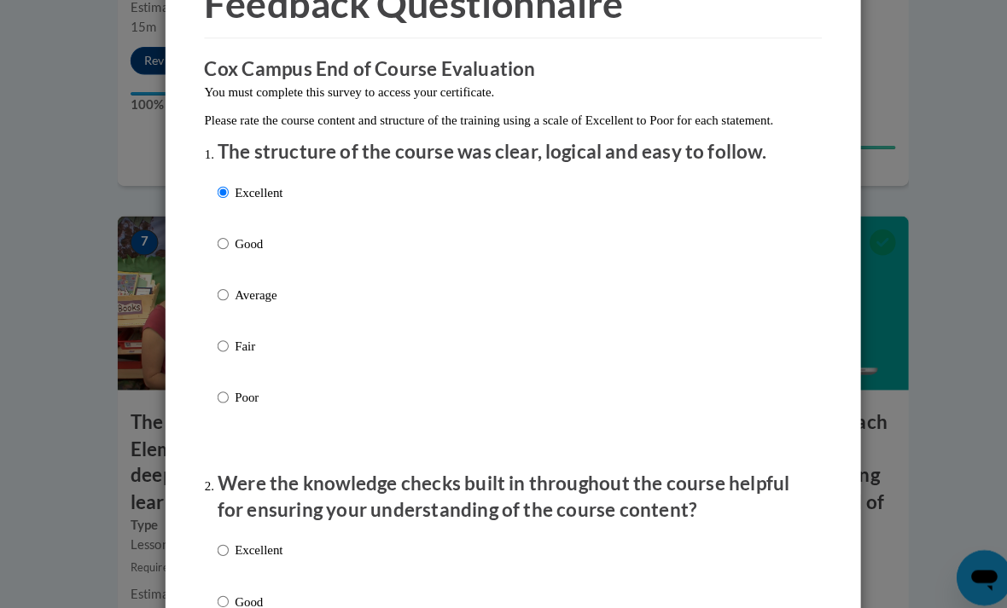
scroll to position [351, 0]
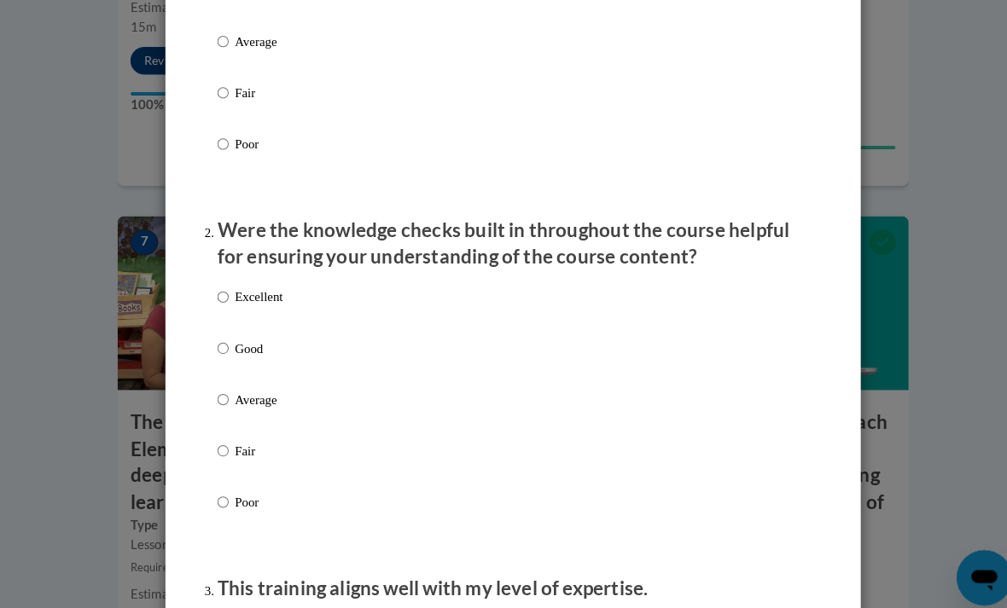
click at [267, 340] on p "Good" at bounding box center [253, 342] width 47 height 19
click at [224, 340] on input "Good" at bounding box center [218, 342] width 11 height 19
radio input "true"
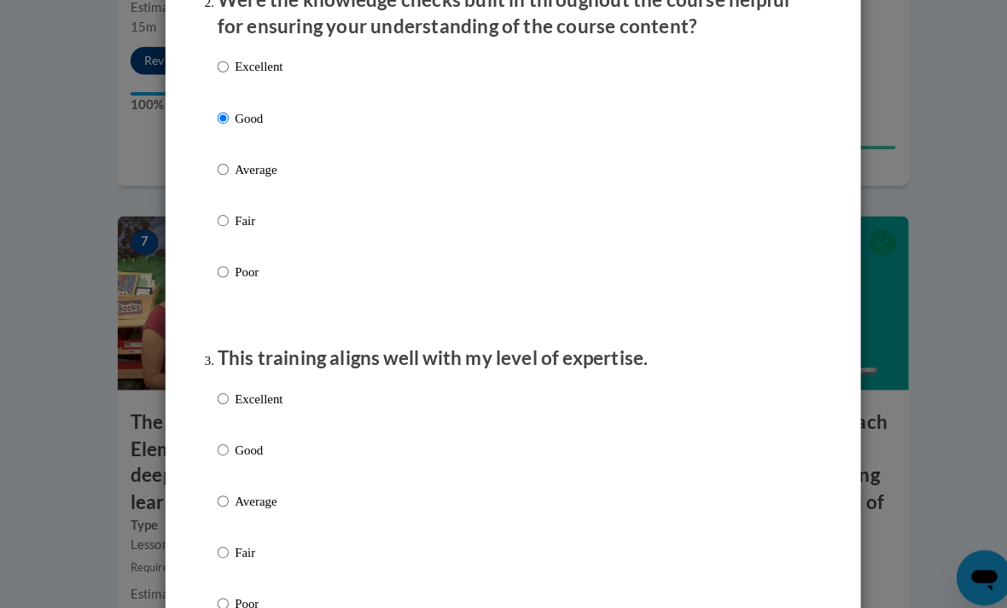
scroll to position [810, 0]
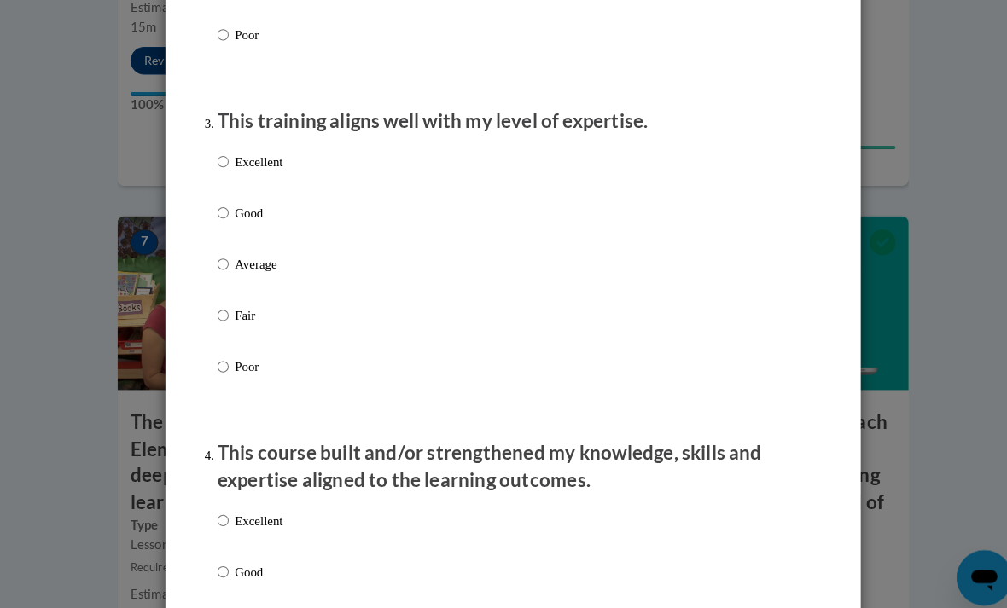
click at [270, 259] on p "Average" at bounding box center [253, 259] width 47 height 19
click at [224, 259] on input "Average" at bounding box center [218, 259] width 11 height 19
radio input "true"
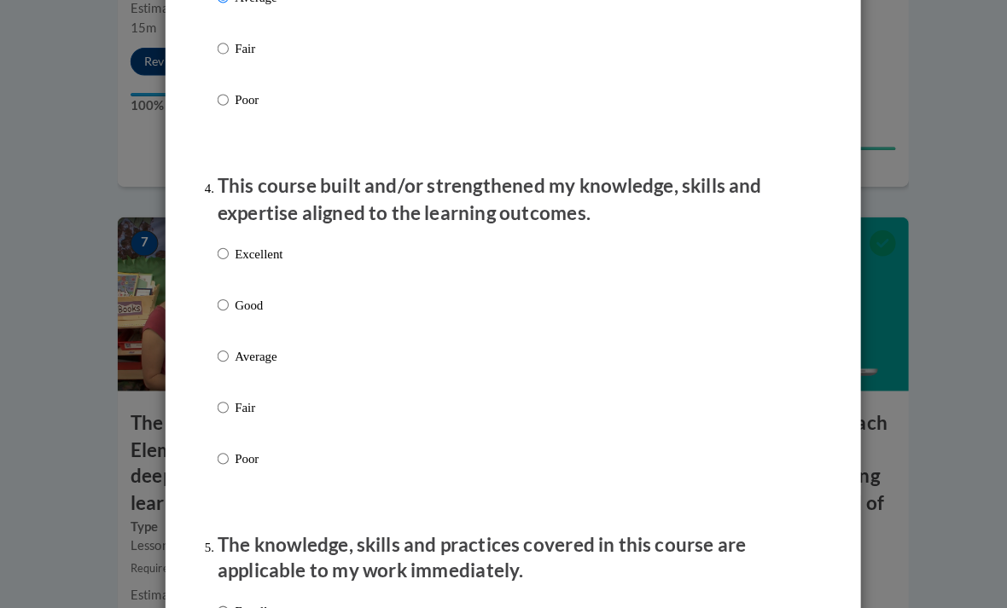
scroll to position [1099, 0]
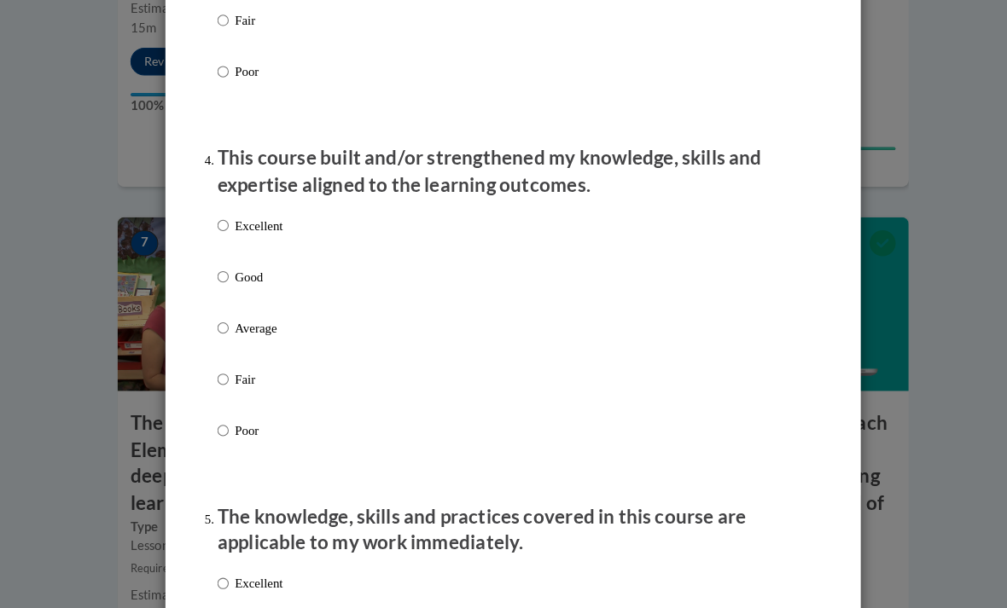
click at [243, 267] on p "Good" at bounding box center [253, 272] width 47 height 19
click at [224, 267] on input "Good" at bounding box center [218, 272] width 11 height 19
radio input "true"
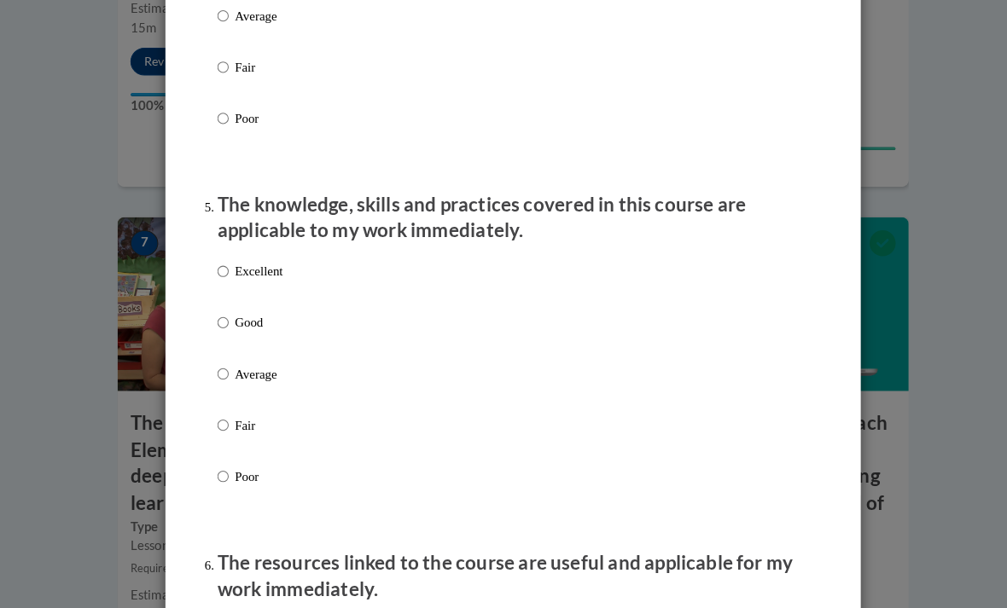
scroll to position [1512, 0]
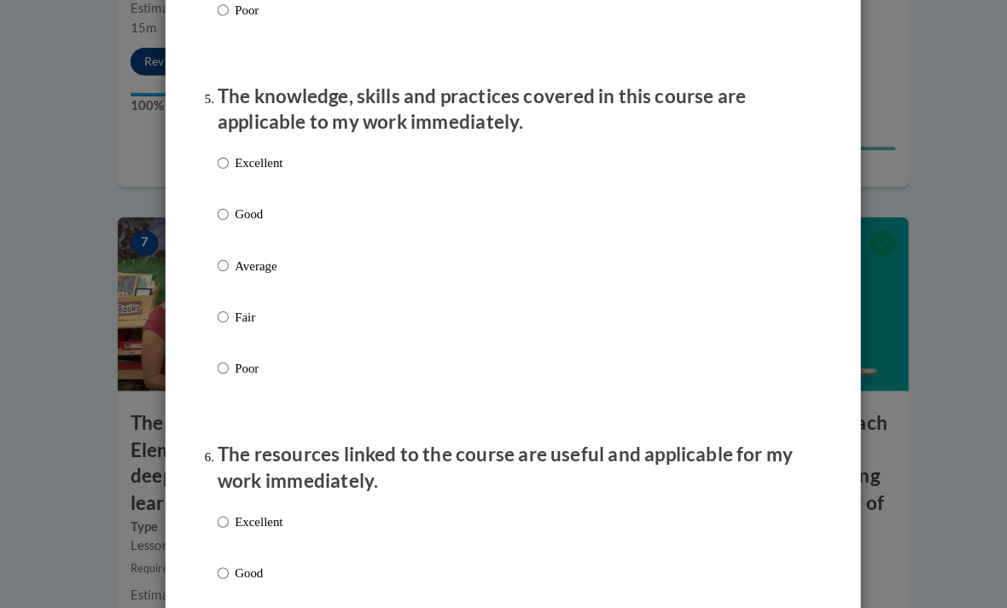
click at [264, 184] on label "Excellent" at bounding box center [245, 174] width 64 height 46
click at [224, 170] on input "Excellent" at bounding box center [218, 160] width 11 height 19
radio input "true"
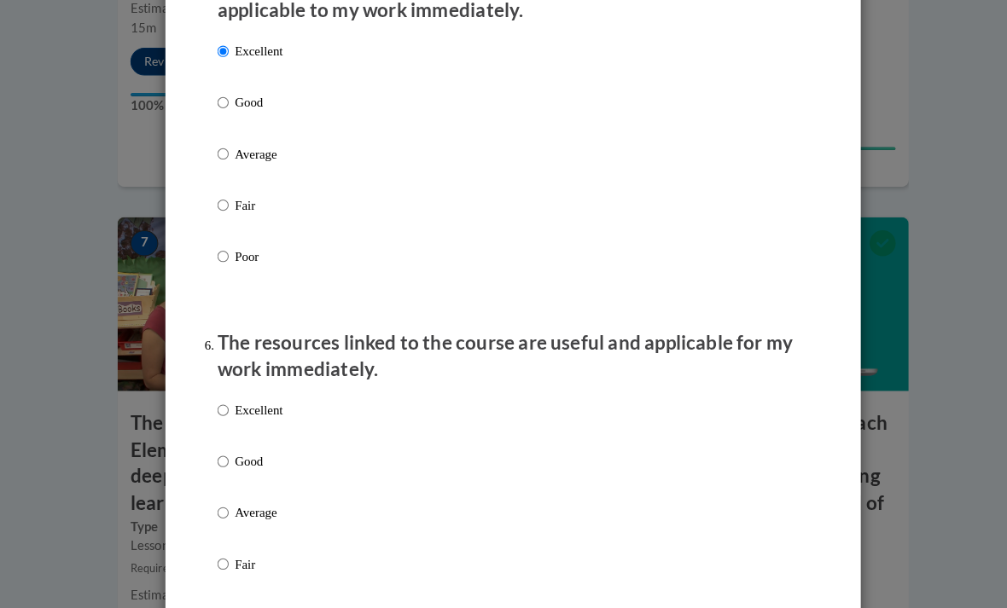
scroll to position [1730, 0]
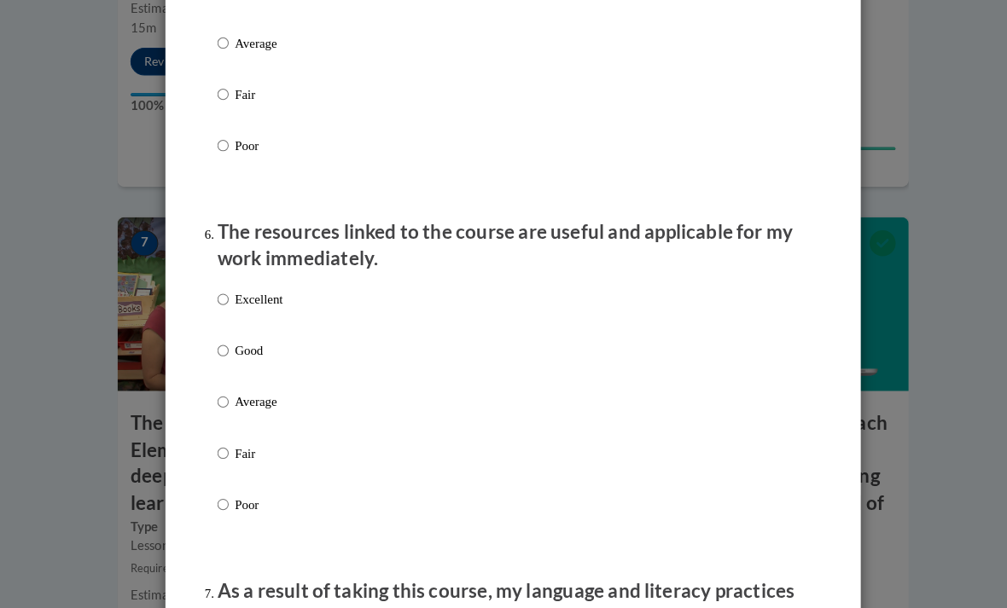
click at [256, 319] on label "Excellent" at bounding box center [245, 308] width 64 height 46
click at [224, 304] on input "Excellent" at bounding box center [218, 294] width 11 height 19
radio input "true"
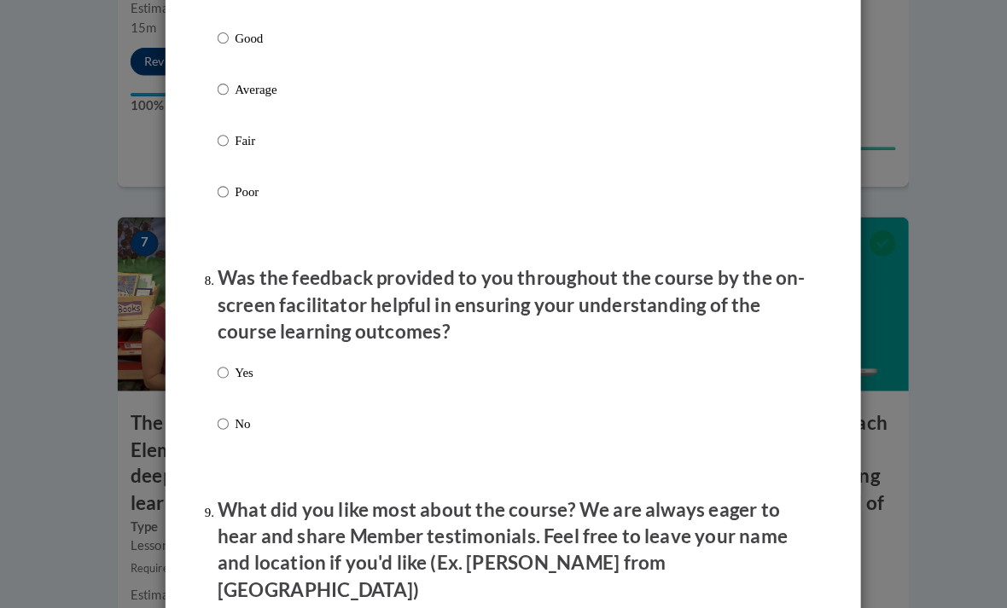
click at [235, 357] on p "Yes" at bounding box center [239, 366] width 18 height 19
click at [224, 357] on input "Yes" at bounding box center [218, 366] width 11 height 19
radio input "true"
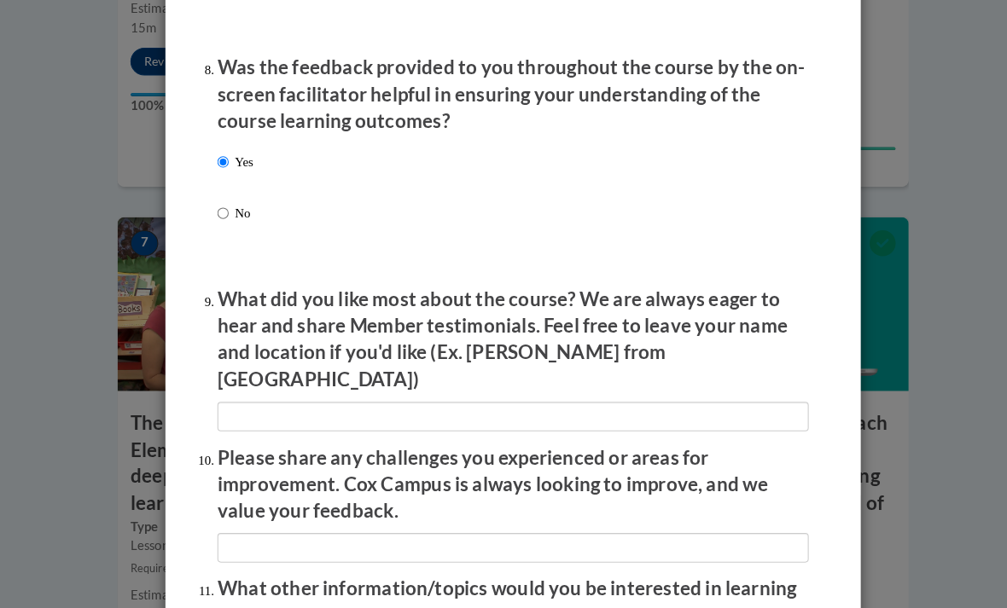
scroll to position [2804, 0]
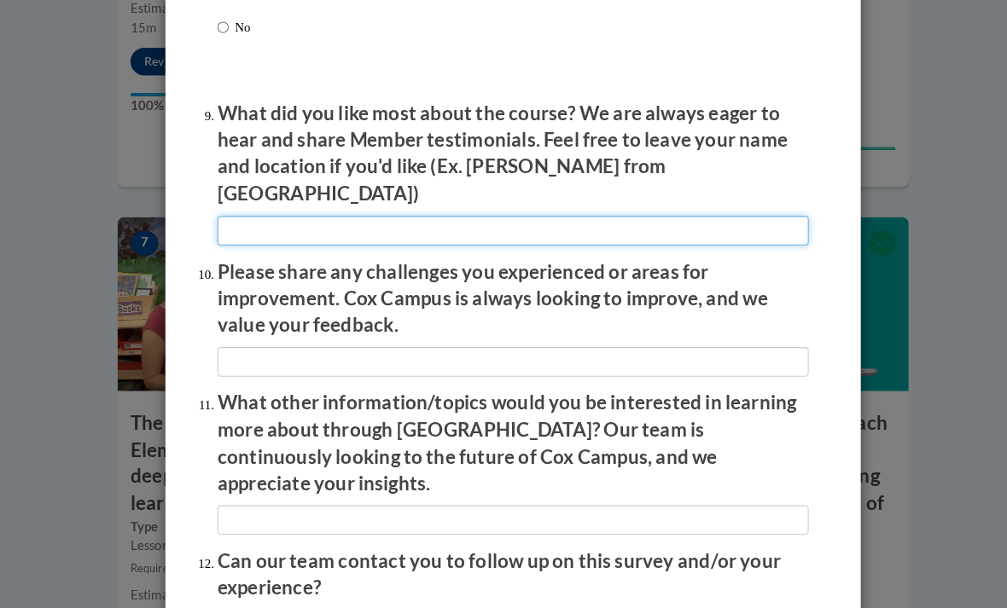
click at [416, 212] on input "textbox" at bounding box center [503, 226] width 580 height 29
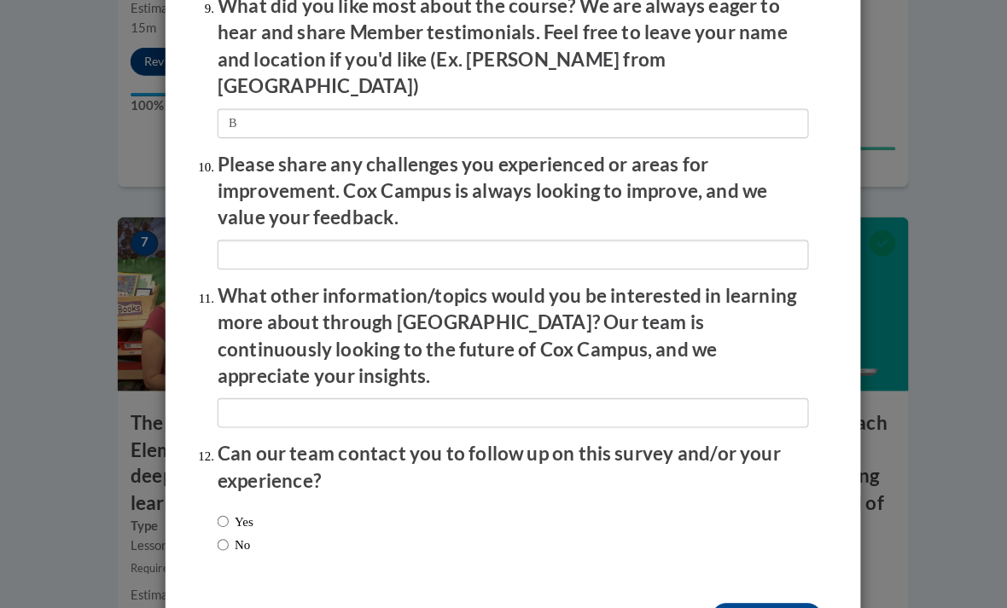
scroll to position [2907, 0]
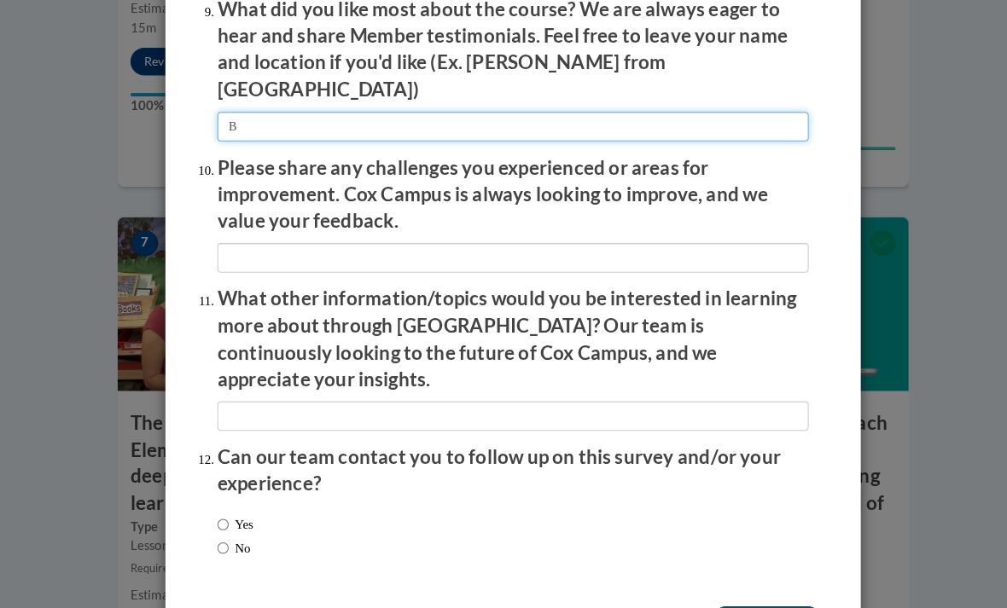
type input "B"
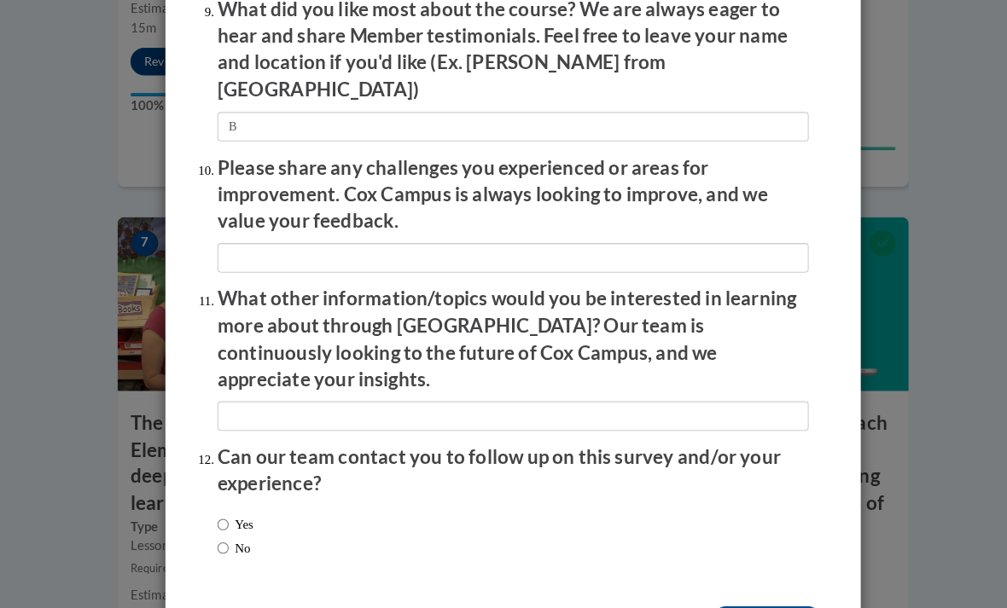
click at [764, 596] on input "Submit feedback" at bounding box center [753, 609] width 108 height 27
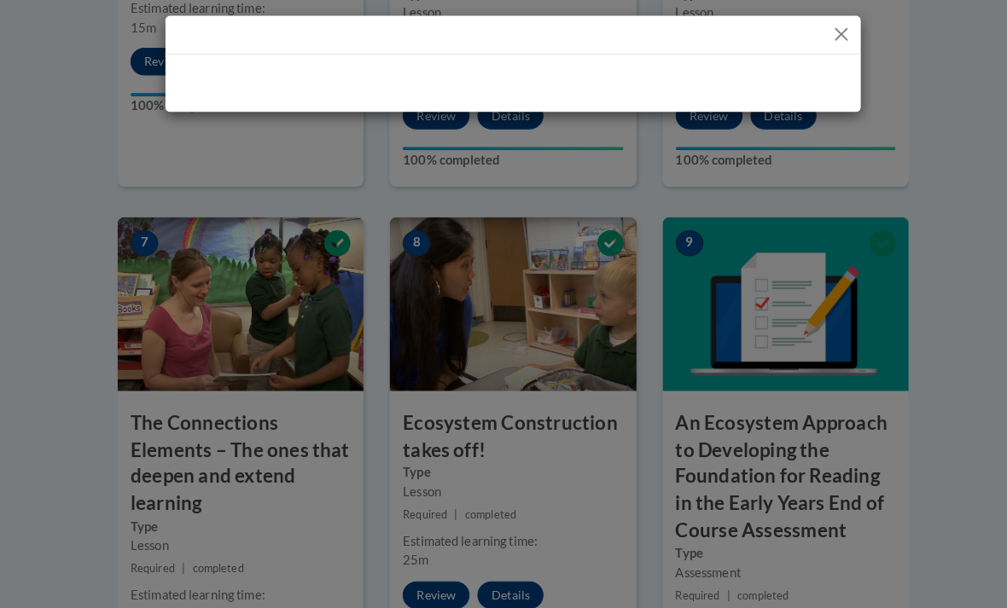
click at [760, 526] on div at bounding box center [503, 304] width 1007 height 608
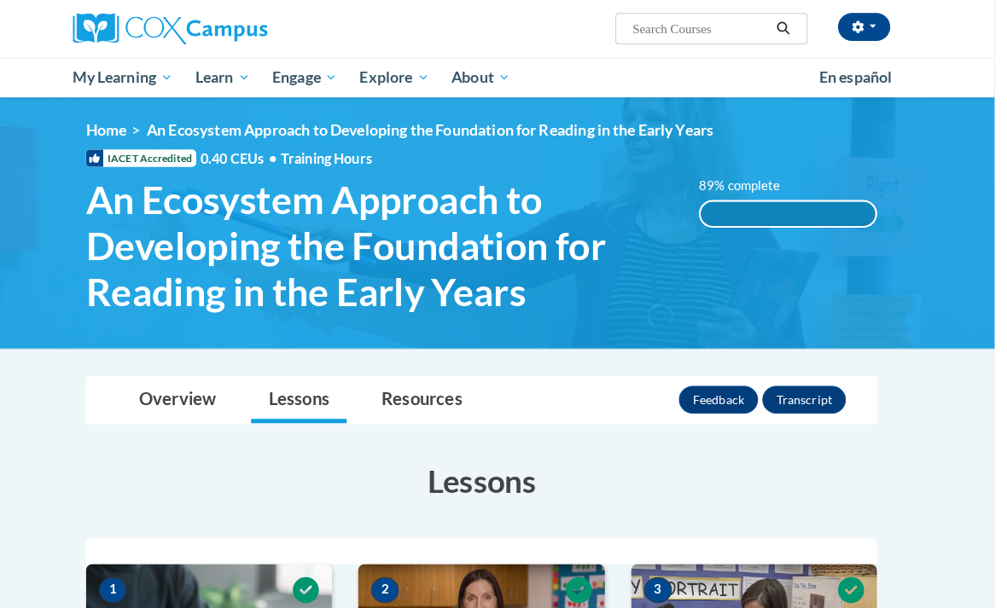
scroll to position [0, 0]
